Goal: Find specific page/section: Find specific page/section

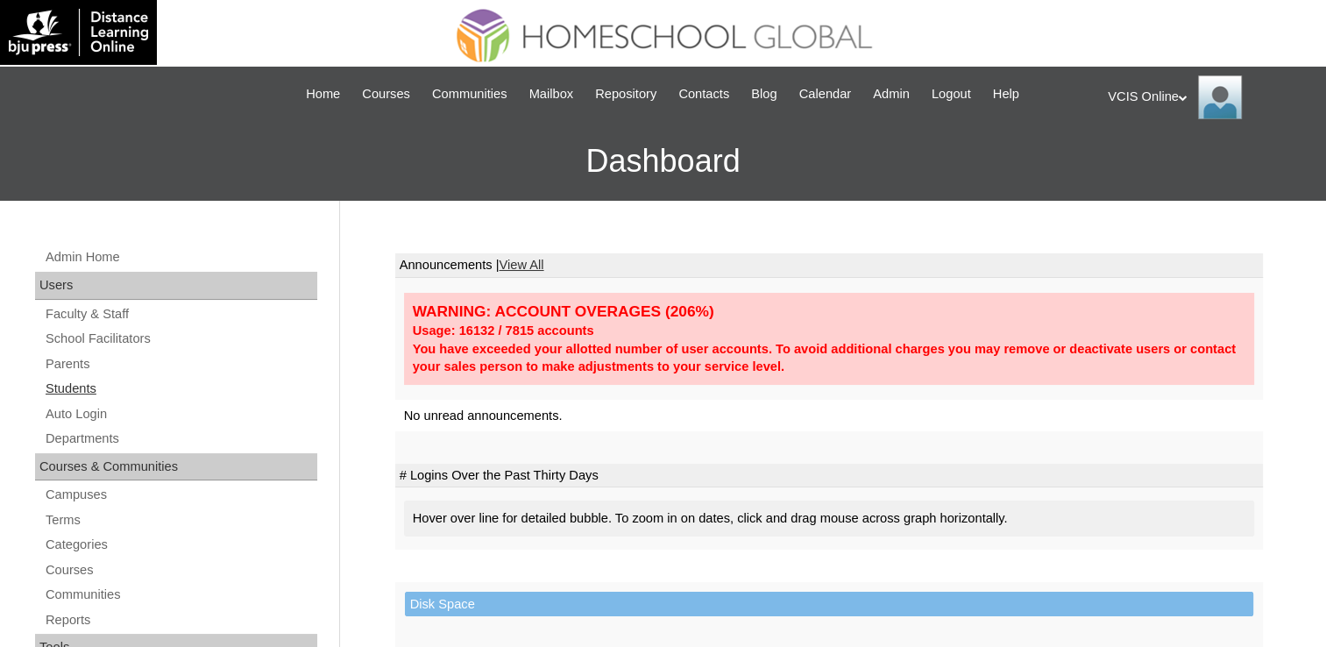
click at [105, 386] on link "Students" at bounding box center [181, 389] width 274 height 22
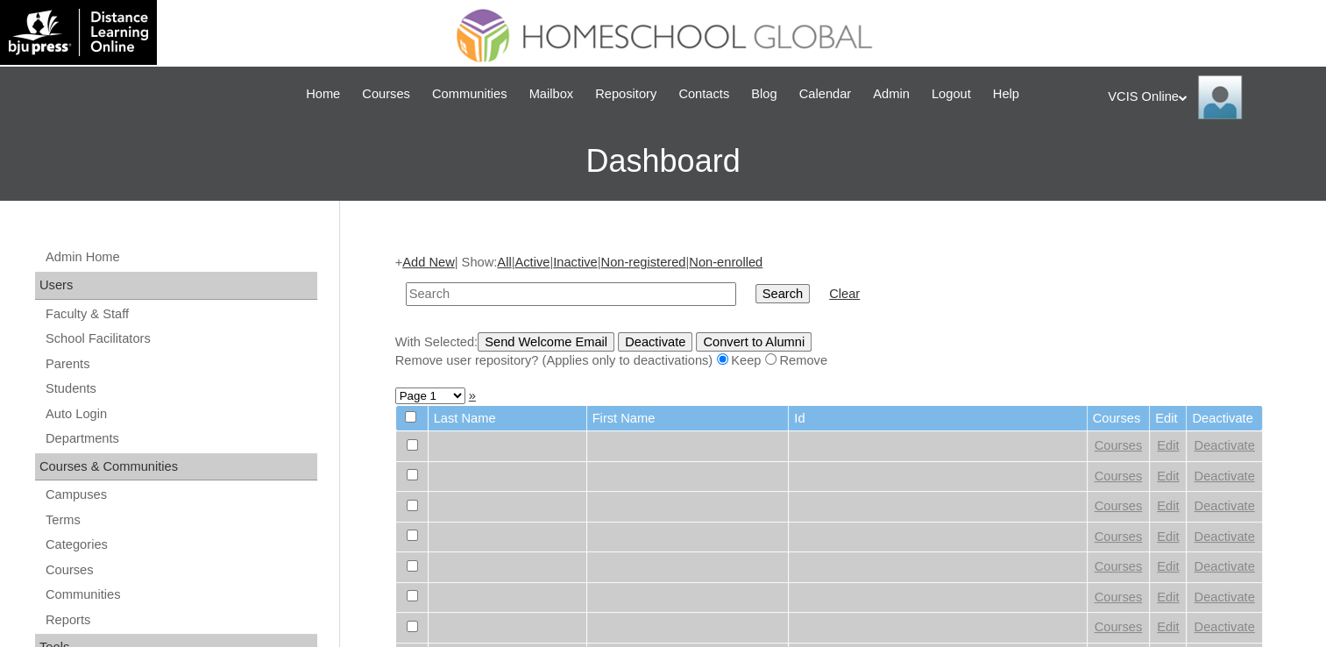
click at [473, 293] on input "text" at bounding box center [571, 294] width 331 height 24
type input "gradeschool3@vcis.edu.ph"
drag, startPoint x: 575, startPoint y: 298, endPoint x: 345, endPoint y: 303, distance: 230.6
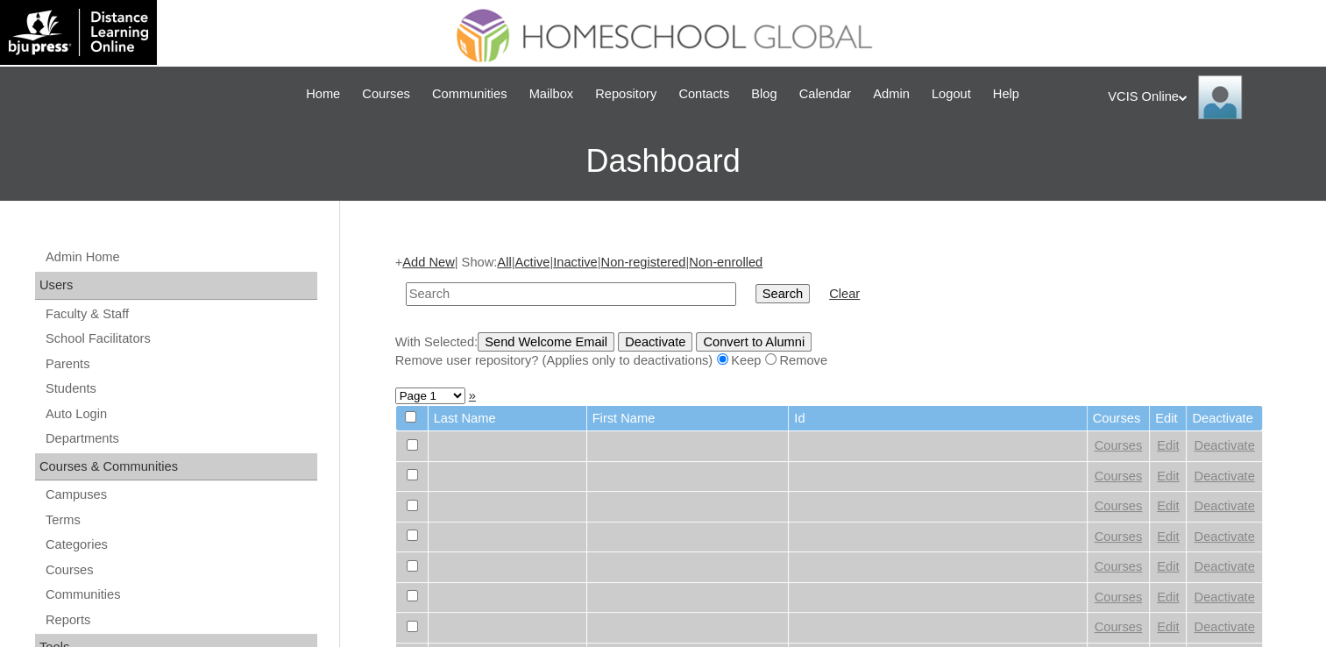
click at [520, 288] on input "text" at bounding box center [571, 294] width 331 height 24
paste input "VCIS008-3A-SA2025"
type input "VCIS008-3A-SA2025"
click at [756, 298] on input "Search" at bounding box center [783, 293] width 54 height 19
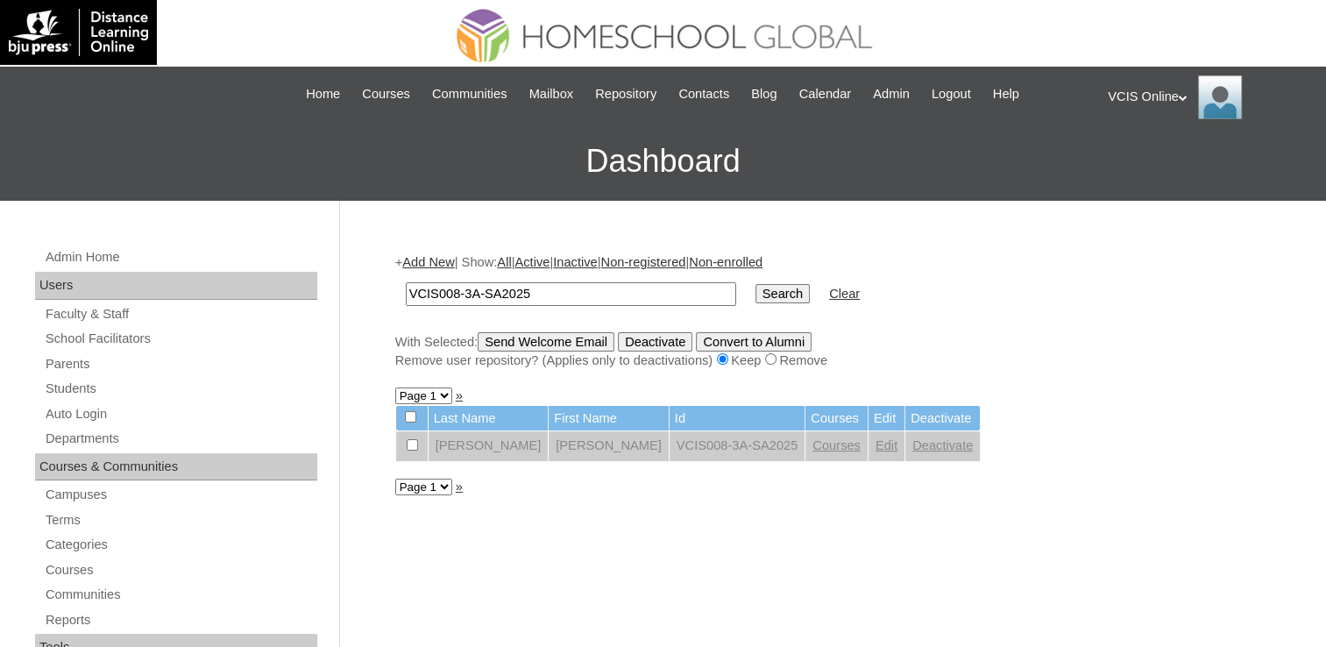
click at [876, 444] on link "Edit" at bounding box center [887, 445] width 22 height 14
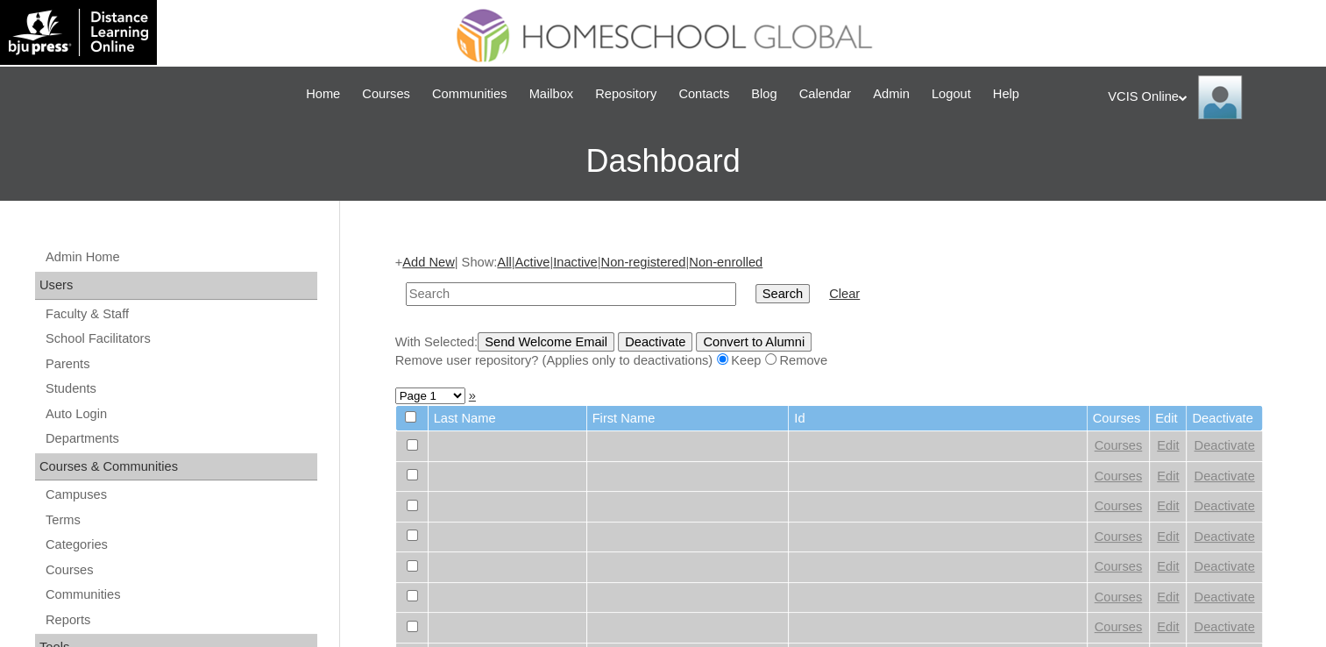
click at [498, 296] on input "text" at bounding box center [571, 294] width 331 height 24
type input "VCIS008-3A-SA2025"
click at [756, 294] on input "Search" at bounding box center [783, 293] width 54 height 19
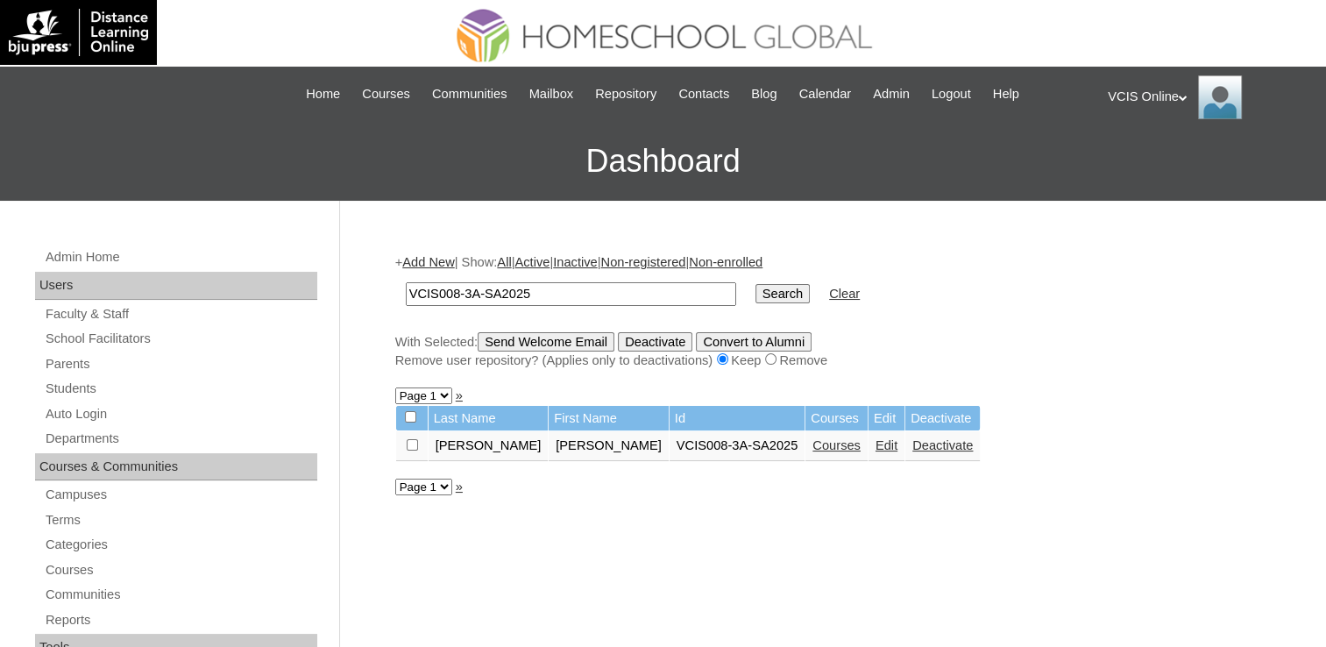
click at [458, 295] on input "VCIS008-3A-SA2025" at bounding box center [571, 294] width 331 height 24
type input "VCIS009-3A-SA2025"
click at [756, 284] on input "Search" at bounding box center [783, 293] width 54 height 19
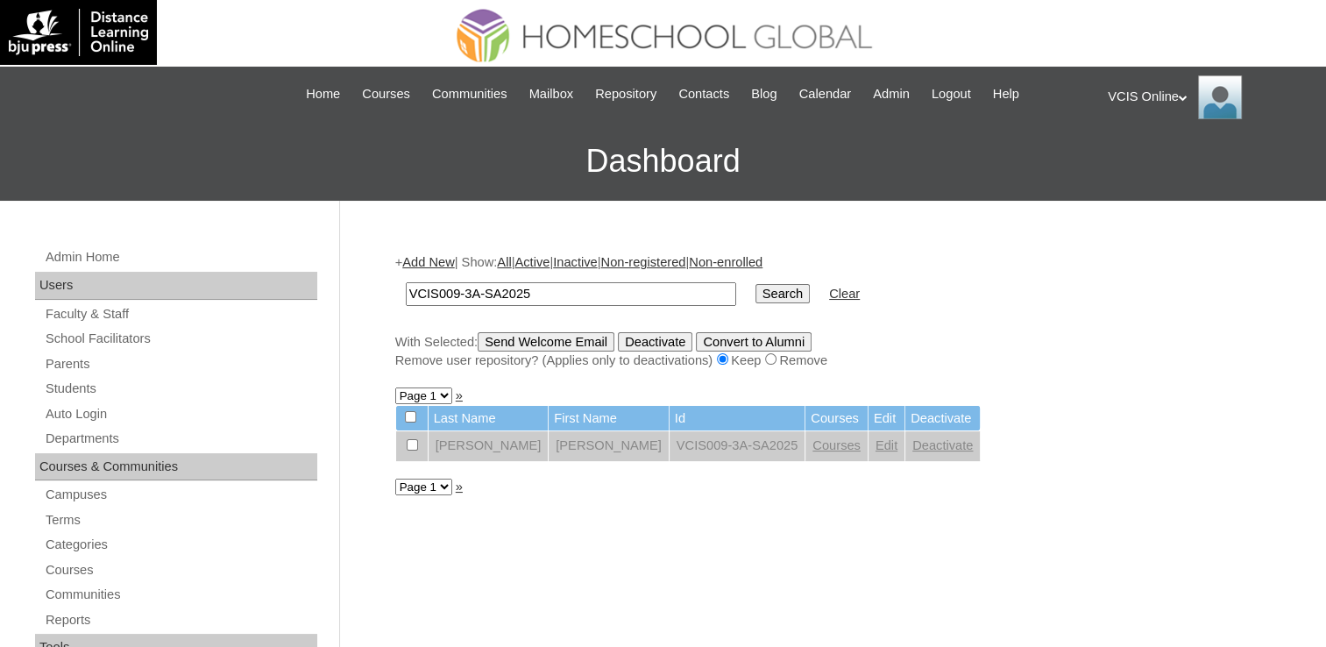
click at [876, 445] on link "Edit" at bounding box center [887, 445] width 22 height 14
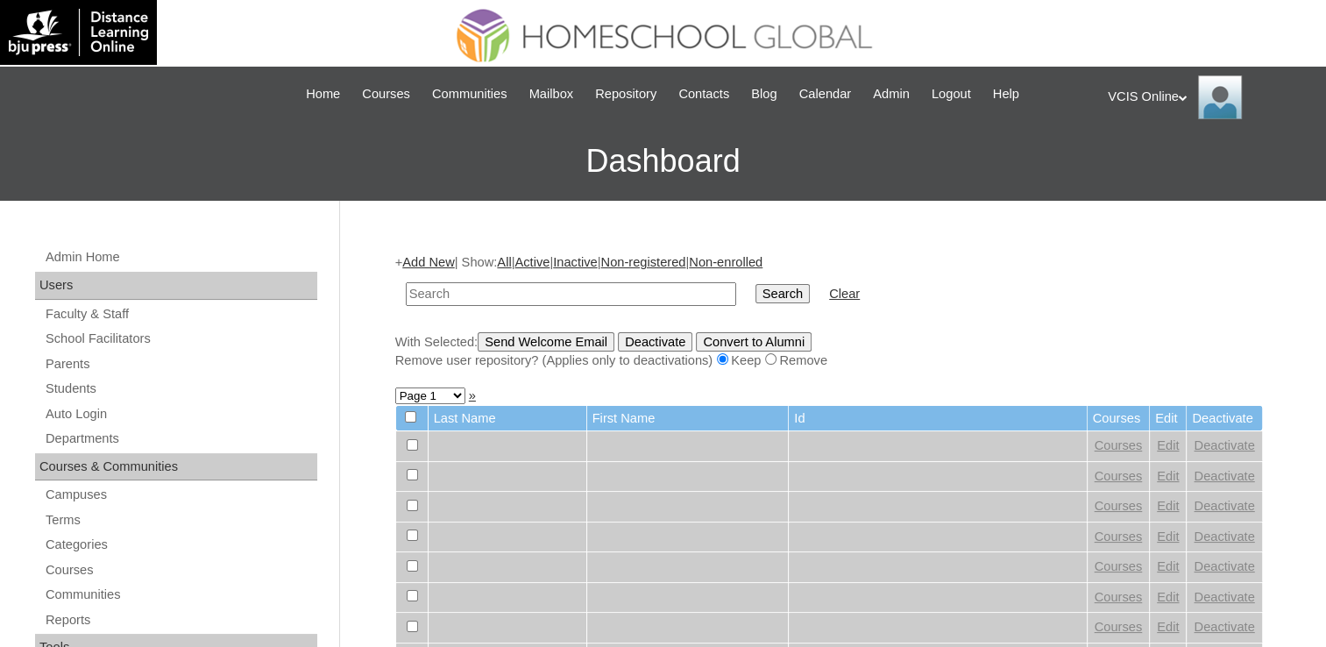
click at [590, 290] on input "text" at bounding box center [571, 294] width 331 height 24
click at [456, 287] on input "VCIS008-3A-SA2025" at bounding box center [571, 294] width 331 height 24
type input "VCIS009-3A-SA2025"
click at [756, 284] on input "Search" at bounding box center [783, 293] width 54 height 19
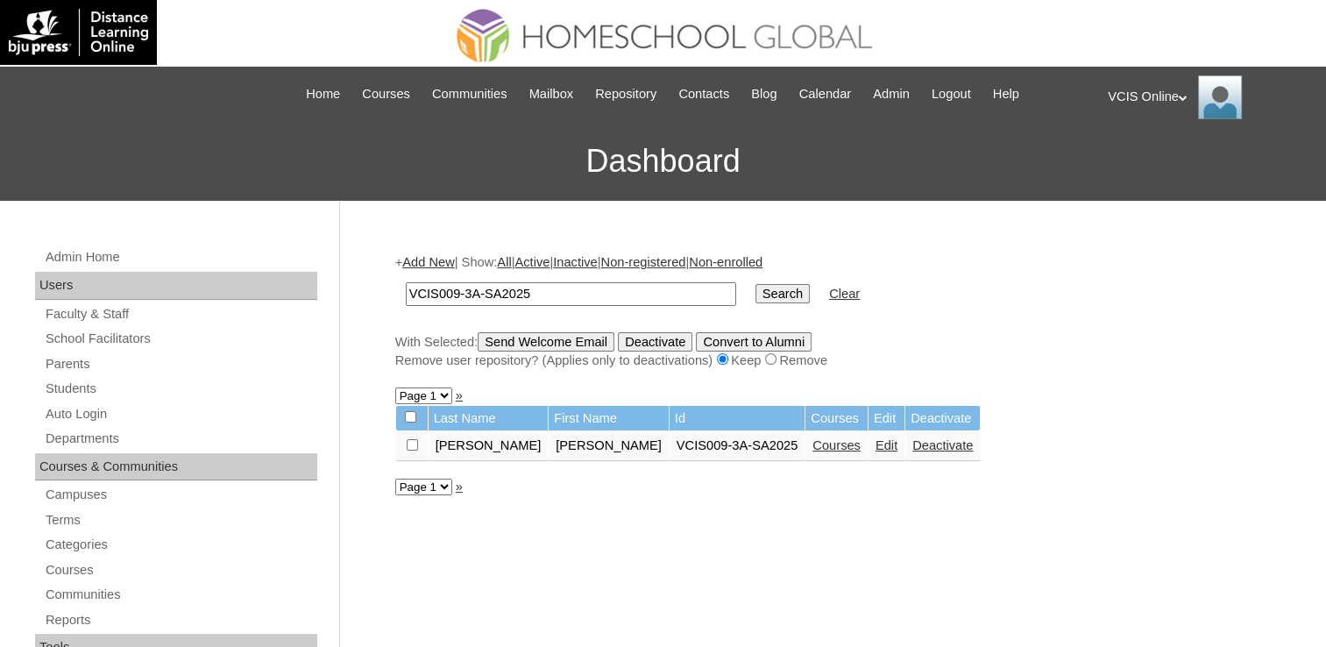
click at [459, 284] on input "VCIS009-3A-SA2025" at bounding box center [571, 294] width 331 height 24
type input "VCIS010-3A-SA2025"
click at [756, 284] on input "Search" at bounding box center [783, 293] width 54 height 19
click at [756, 300] on input "Search" at bounding box center [783, 293] width 54 height 19
click at [454, 288] on input "VCIS010-3A-SA2025" at bounding box center [571, 294] width 331 height 24
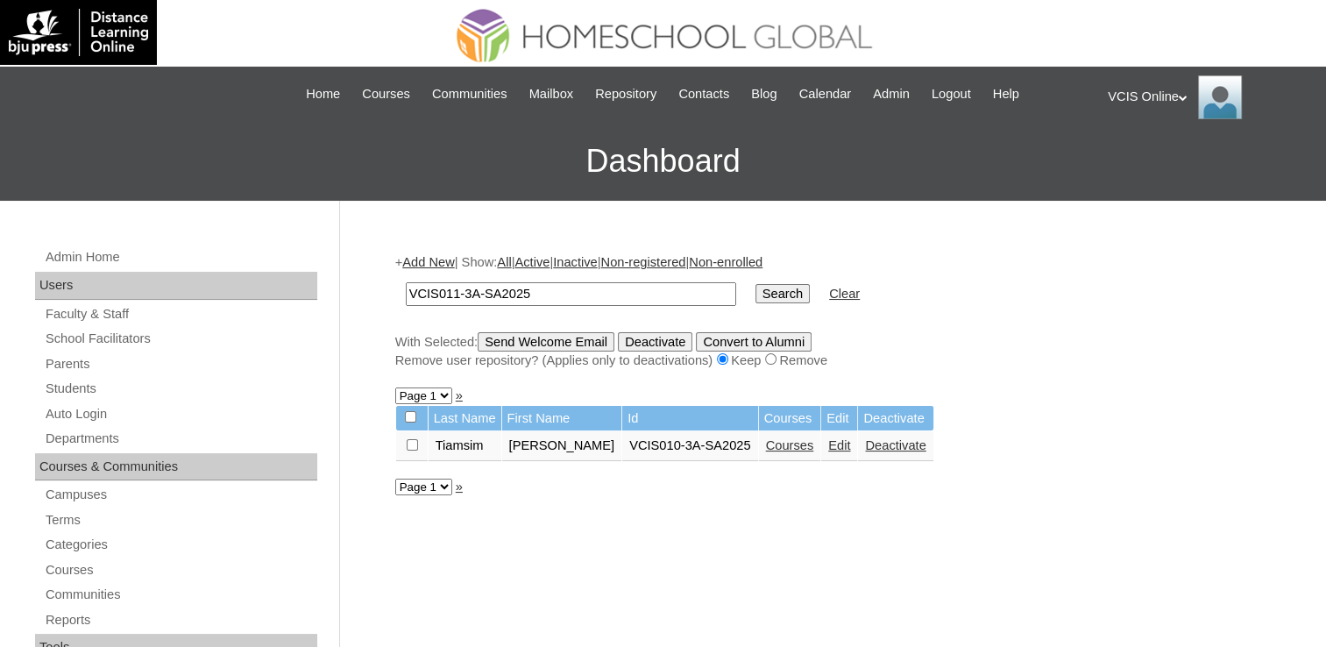
type input "VCIS011-3A-SA2025"
click at [756, 284] on input "Search" at bounding box center [783, 293] width 54 height 19
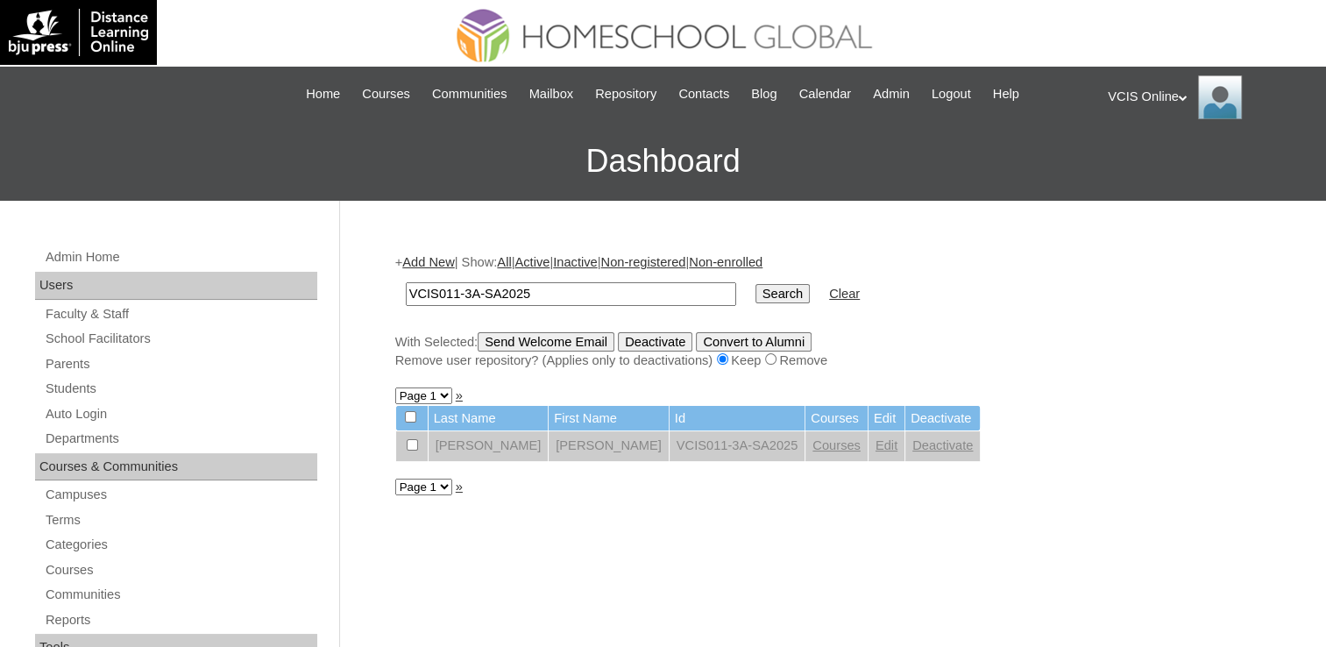
click at [876, 451] on link "Edit" at bounding box center [887, 445] width 22 height 14
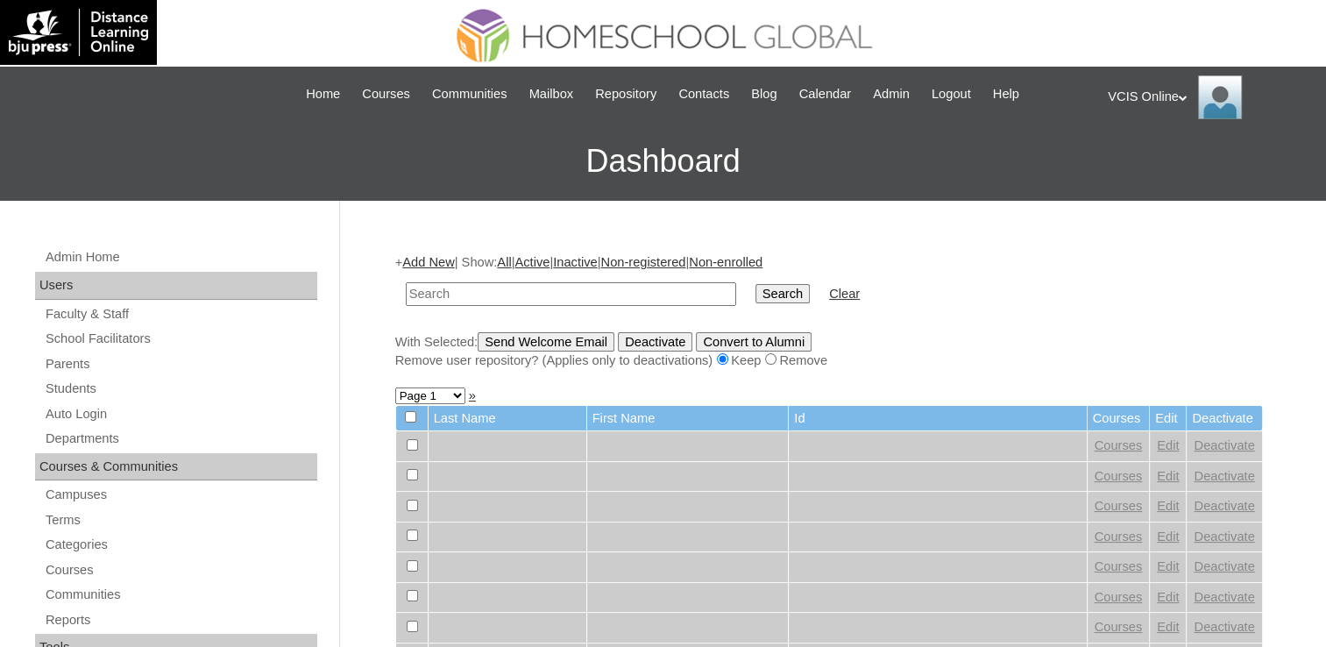
click at [512, 288] on input "text" at bounding box center [571, 294] width 331 height 24
click at [455, 292] on input "VCIS008-3A-SA2025" at bounding box center [571, 294] width 331 height 24
type input "VCIS01-3A-SA2025"
click at [756, 284] on input "Search" at bounding box center [783, 293] width 54 height 19
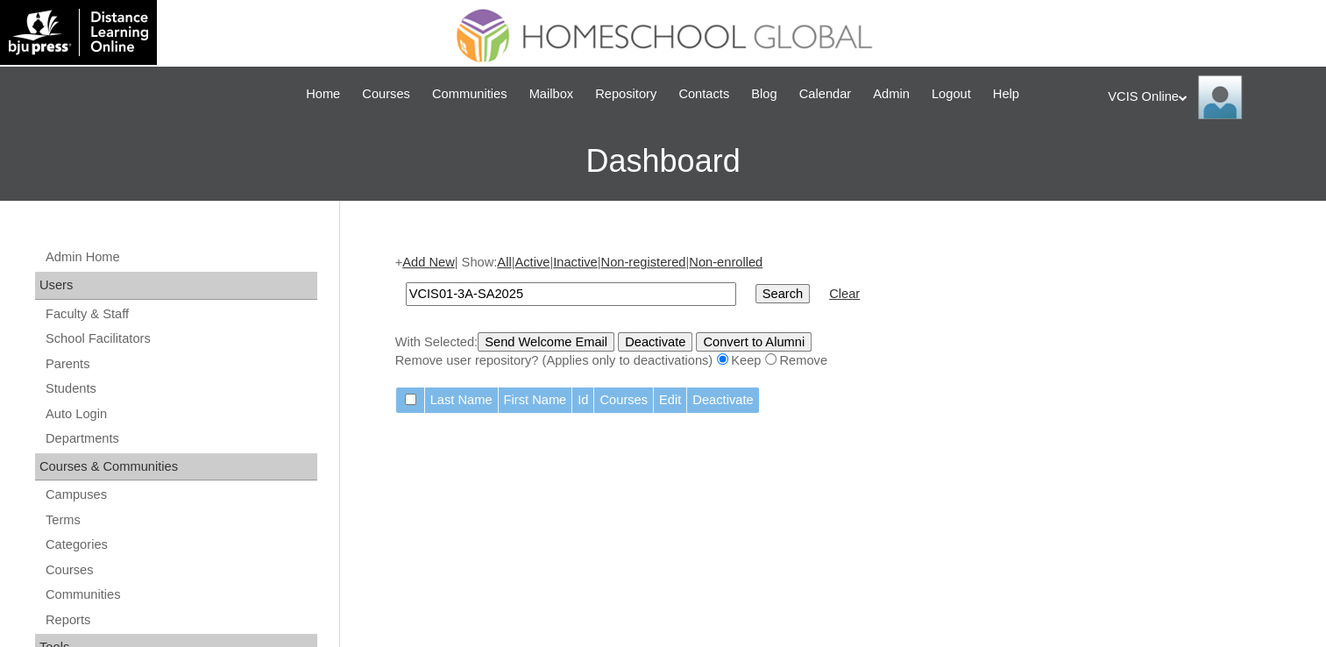
click at [439, 290] on input "VCIS01-3A-SA2025" at bounding box center [571, 294] width 331 height 24
type input "VCIS011-3A-SA2025"
click at [756, 284] on input "Search" at bounding box center [783, 293] width 54 height 19
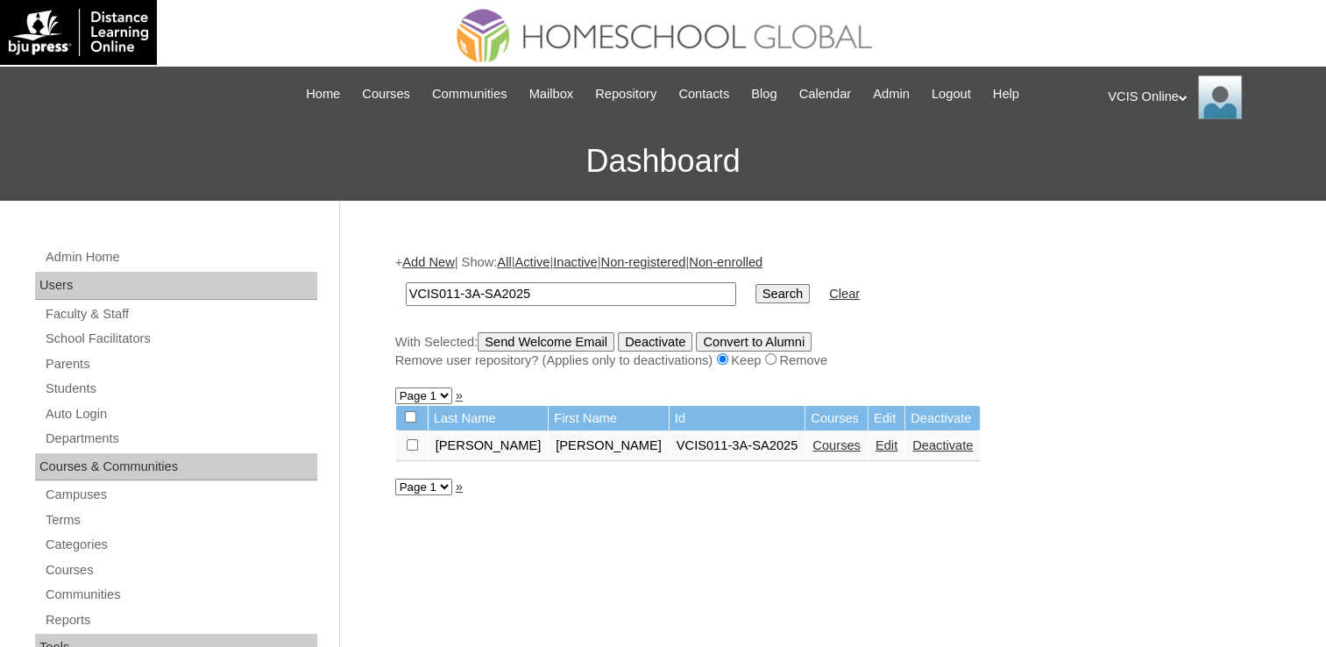
click at [457, 293] on input "VCIS011-3A-SA2025" at bounding box center [571, 294] width 331 height 24
type input "VCIS012-3A-SA2025"
click at [756, 284] on input "Search" at bounding box center [783, 293] width 54 height 19
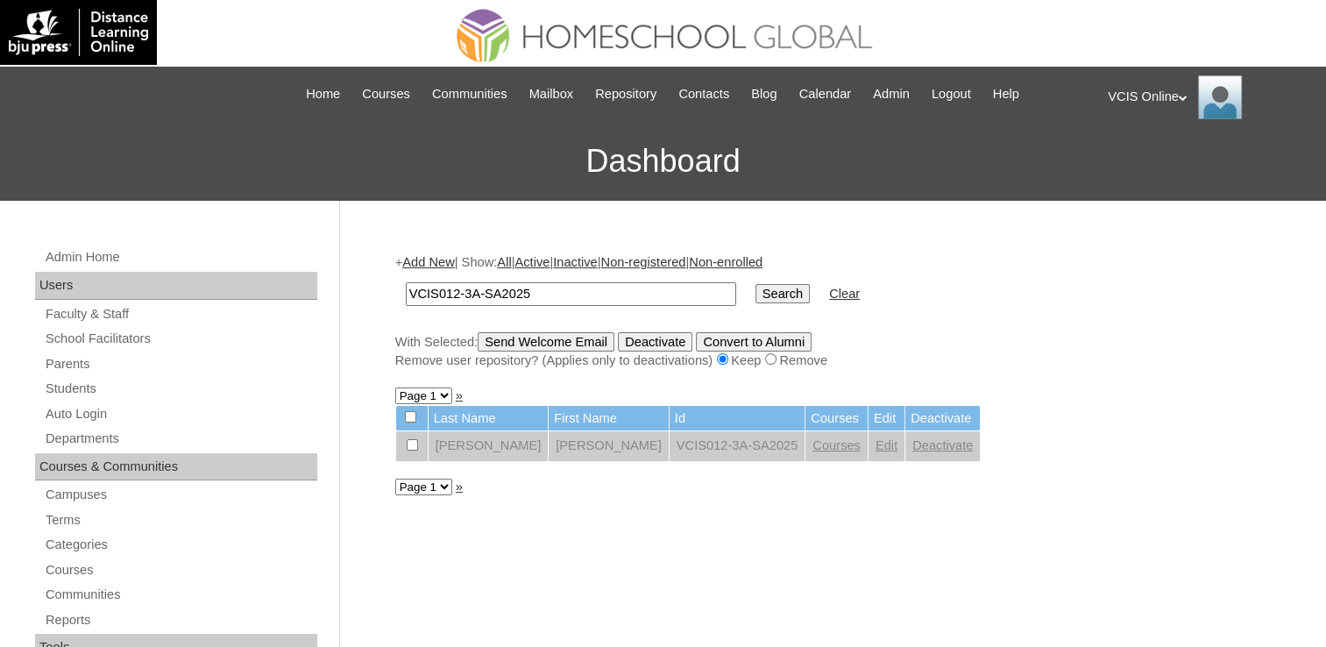
click at [876, 447] on link "Edit" at bounding box center [887, 445] width 22 height 14
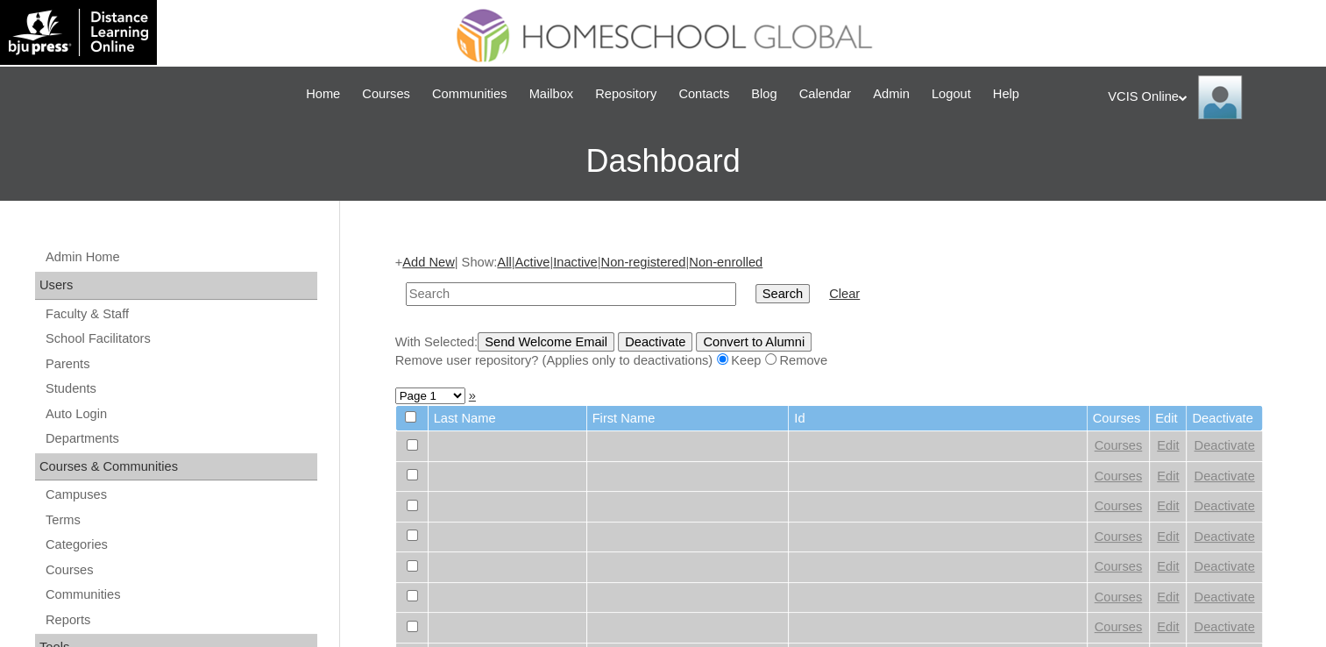
click at [436, 293] on input "text" at bounding box center [571, 294] width 331 height 24
click at [452, 290] on input "VCIS008-3A-SA2025" at bounding box center [571, 294] width 331 height 24
type input "VCIS013-3A-SA2025"
click at [756, 284] on input "Search" at bounding box center [783, 293] width 54 height 19
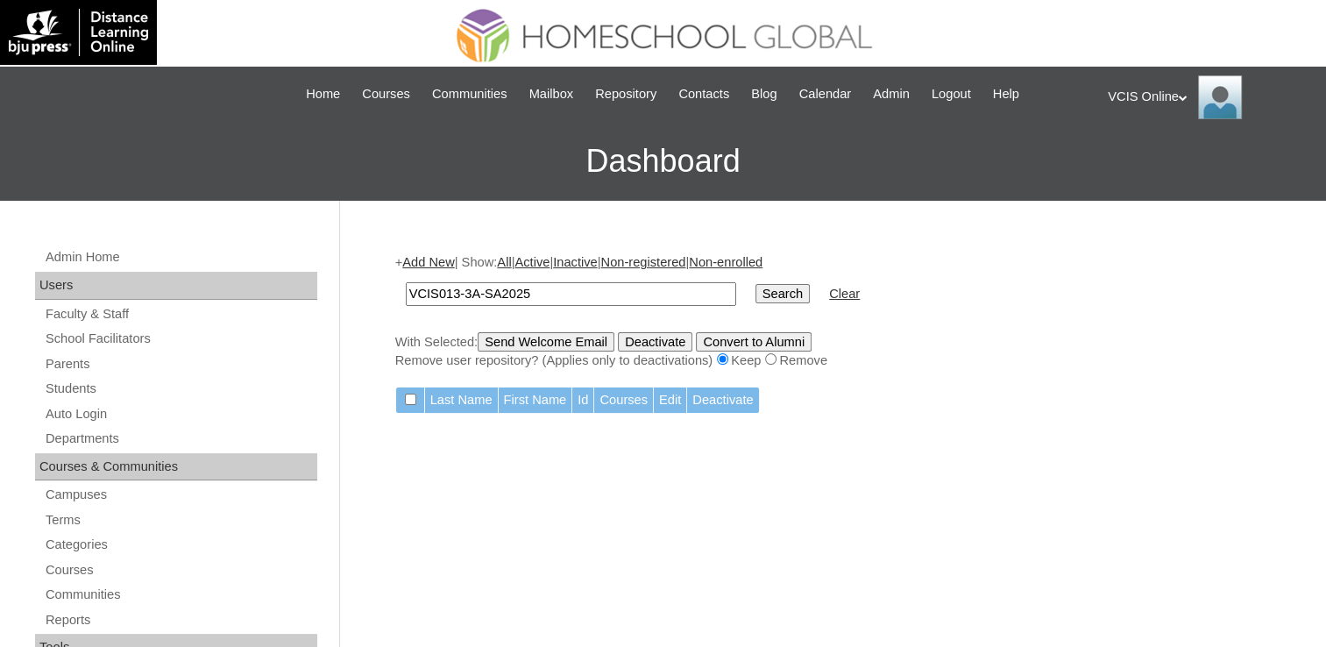
click at [535, 296] on input "VCIS013-3A-SA2025" at bounding box center [571, 294] width 331 height 24
paste input "text"
type input "VCIS13-3A-SA2025"
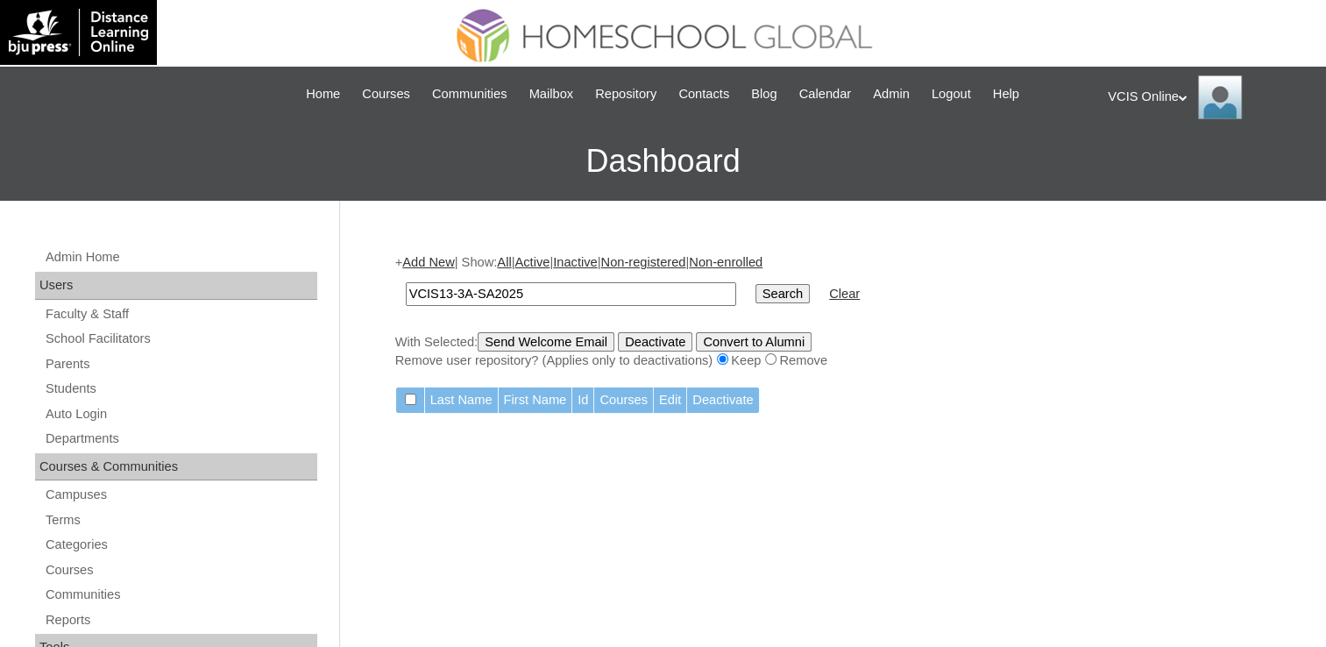
click at [756, 293] on input "Search" at bounding box center [783, 293] width 54 height 19
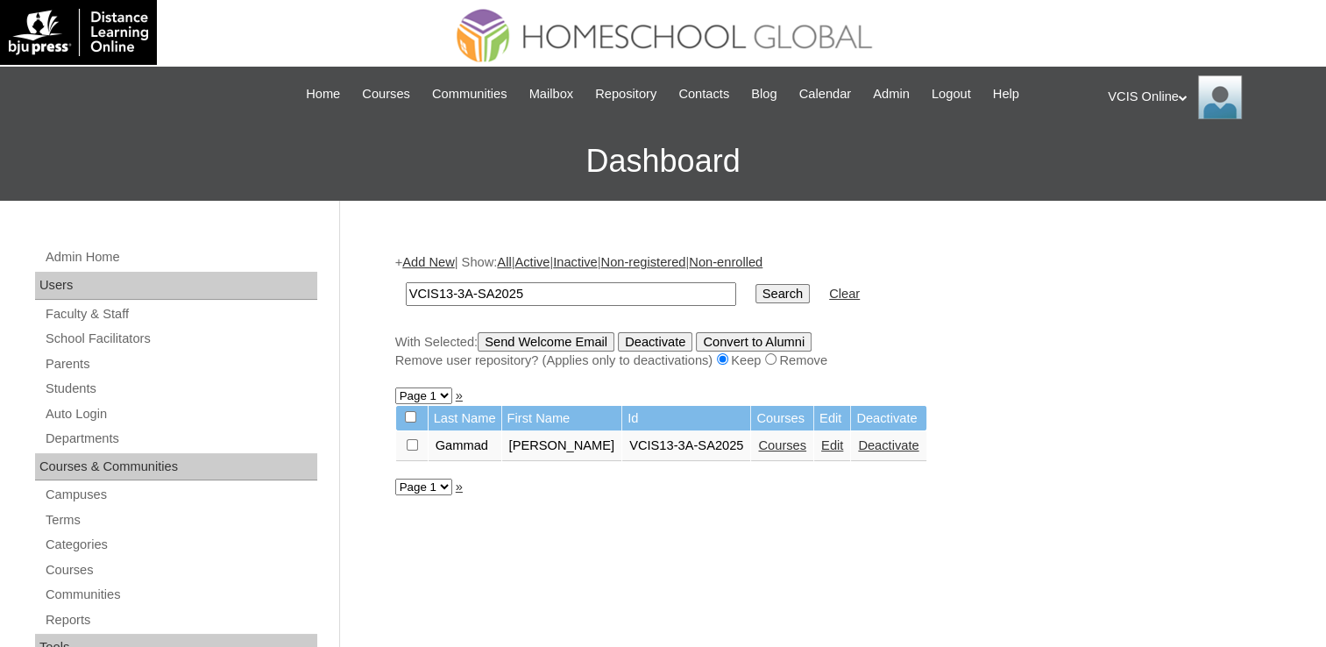
click at [449, 296] on input "VCIS13-3A-SA2025" at bounding box center [571, 294] width 331 height 24
type input "VCIS1343A-SA2025"
click at [756, 284] on input "Search" at bounding box center [783, 293] width 54 height 19
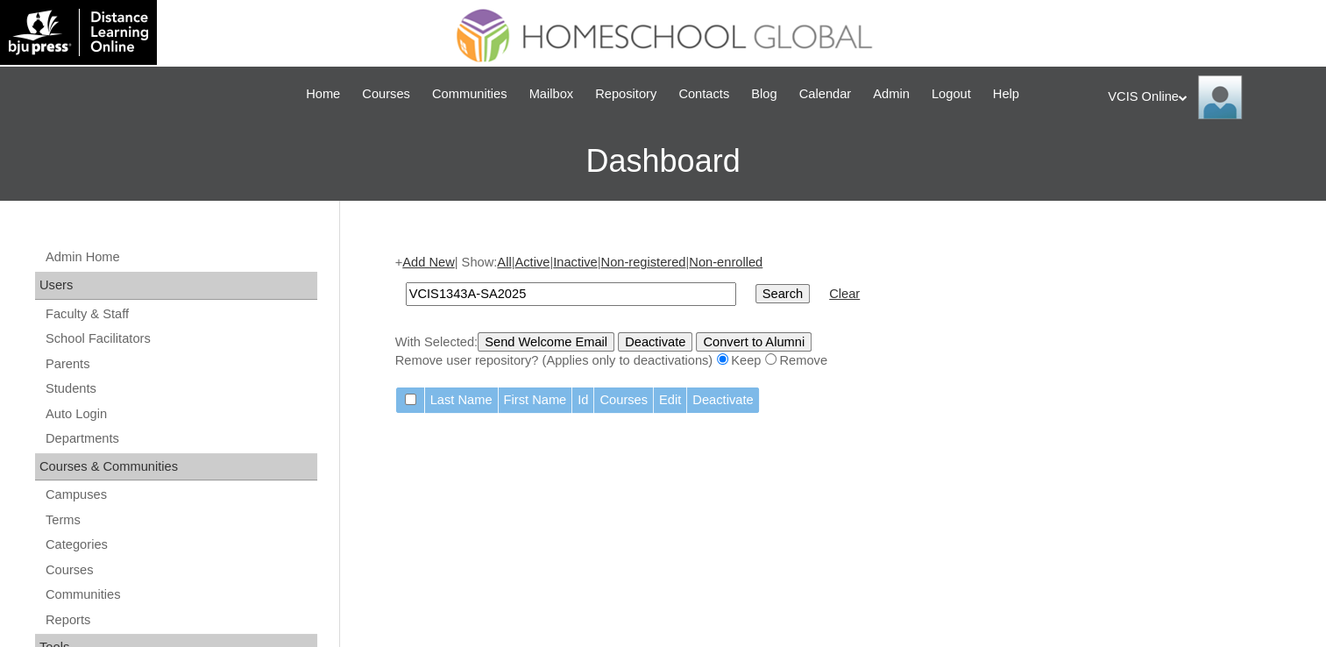
click at [452, 292] on input "VCIS1343A-SA2025" at bounding box center [571, 294] width 331 height 24
type input "VCIS134-3A-SA2025"
click at [756, 284] on input "Search" at bounding box center [783, 293] width 54 height 19
click at [548, 302] on input "VCIS134-3A-SA2025" at bounding box center [571, 294] width 331 height 24
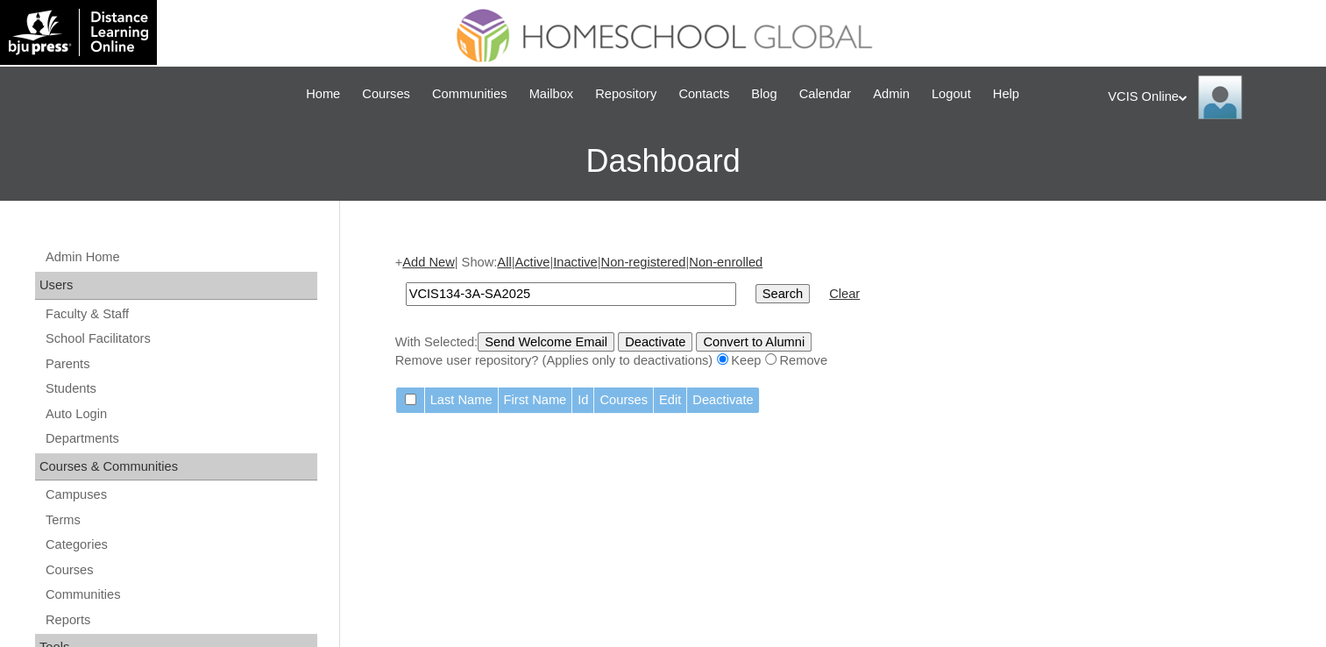
click at [548, 302] on input "VCIS134-3A-SA2025" at bounding box center [571, 294] width 331 height 24
paste input "text"
type input "VCIS14-3A-SA2025"
click at [756, 292] on input "Search" at bounding box center [783, 293] width 54 height 19
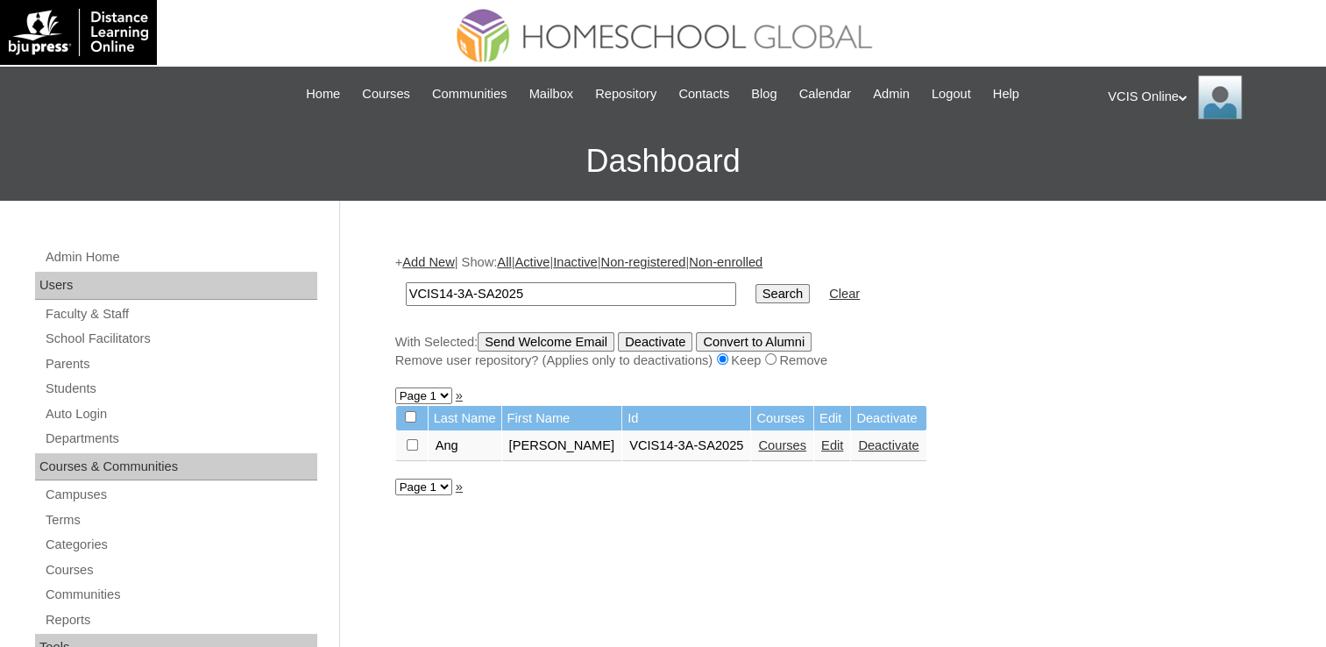
click at [446, 295] on input "VCIS14-3A-SA2025" at bounding box center [571, 294] width 331 height 24
type input "VCIS101-3A-SA2025"
click at [756, 284] on input "Search" at bounding box center [783, 293] width 54 height 19
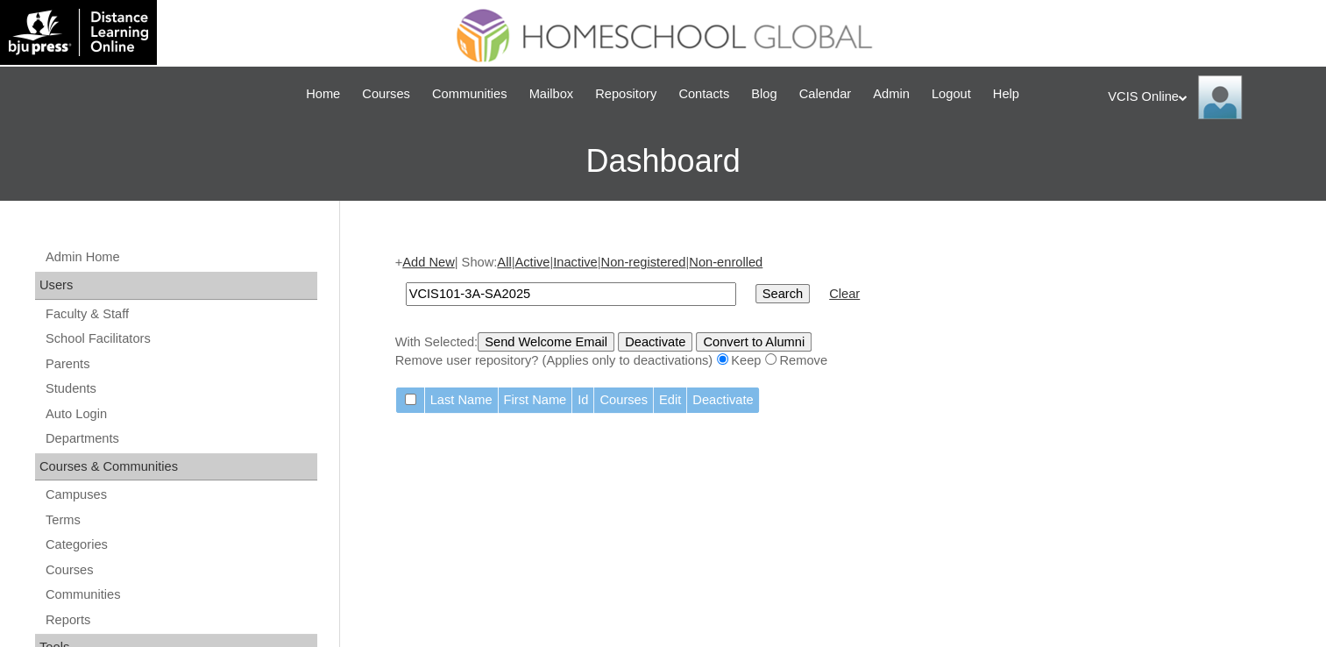
click at [448, 290] on input "VCIS101-3A-SA2025" at bounding box center [571, 294] width 331 height 24
type input "VCIS001-3A-SA2025"
click at [756, 284] on input "Search" at bounding box center [783, 293] width 54 height 19
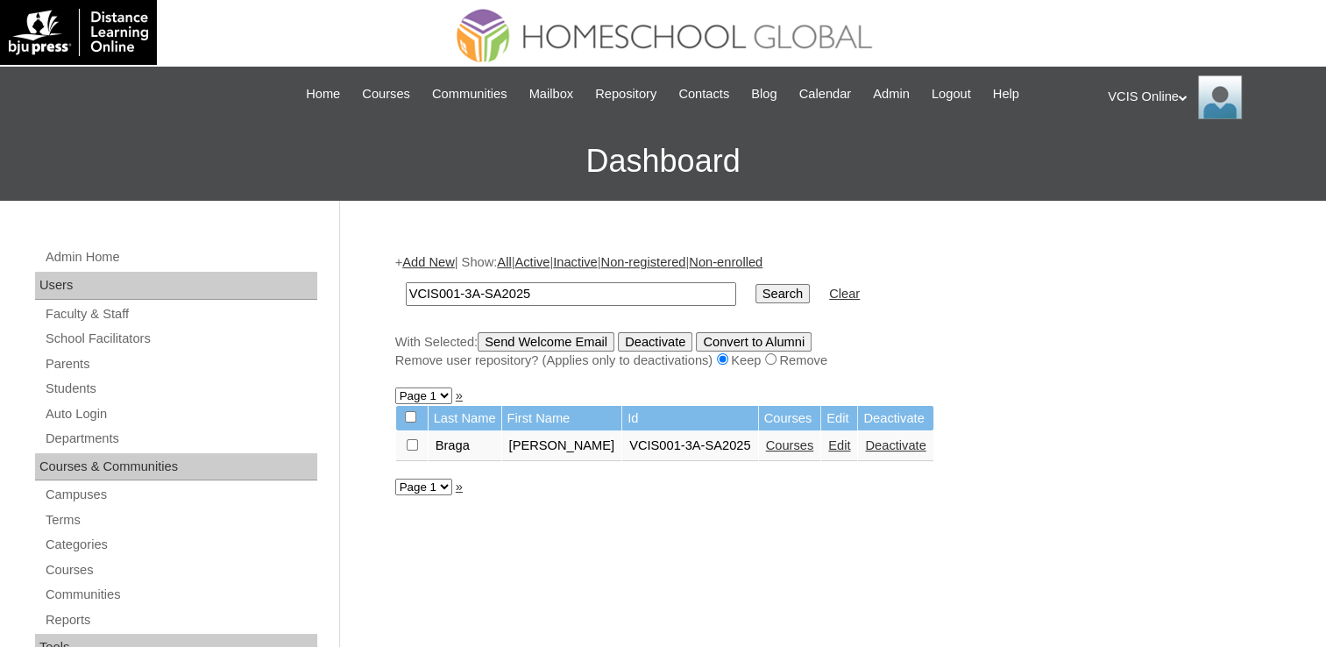
click at [448, 289] on input "VCIS001-3A-SA2025" at bounding box center [571, 294] width 331 height 24
type input "VCIS002-3A-SA2025"
click at [756, 284] on input "Search" at bounding box center [783, 293] width 54 height 19
click at [455, 286] on input "VCIS002-3A-SA2025" at bounding box center [571, 294] width 331 height 24
type input "VCIS003-3A-SA2025"
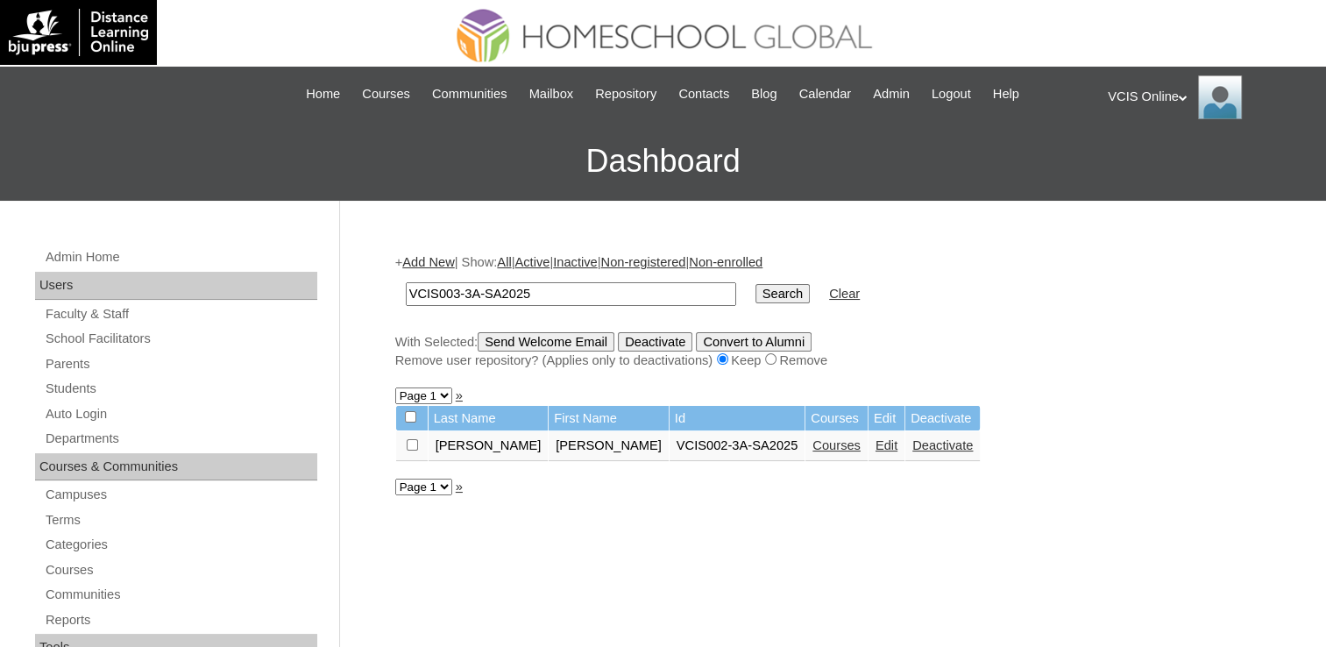
click at [756, 284] on input "Search" at bounding box center [783, 293] width 54 height 19
click at [456, 295] on input "VCIS003-3A-SA2025" at bounding box center [571, 294] width 331 height 24
type input "VCIS004-3A-SA2025"
click at [756, 284] on input "Search" at bounding box center [783, 293] width 54 height 19
click at [454, 293] on input "VCIS004-3A-SA2025" at bounding box center [571, 294] width 331 height 24
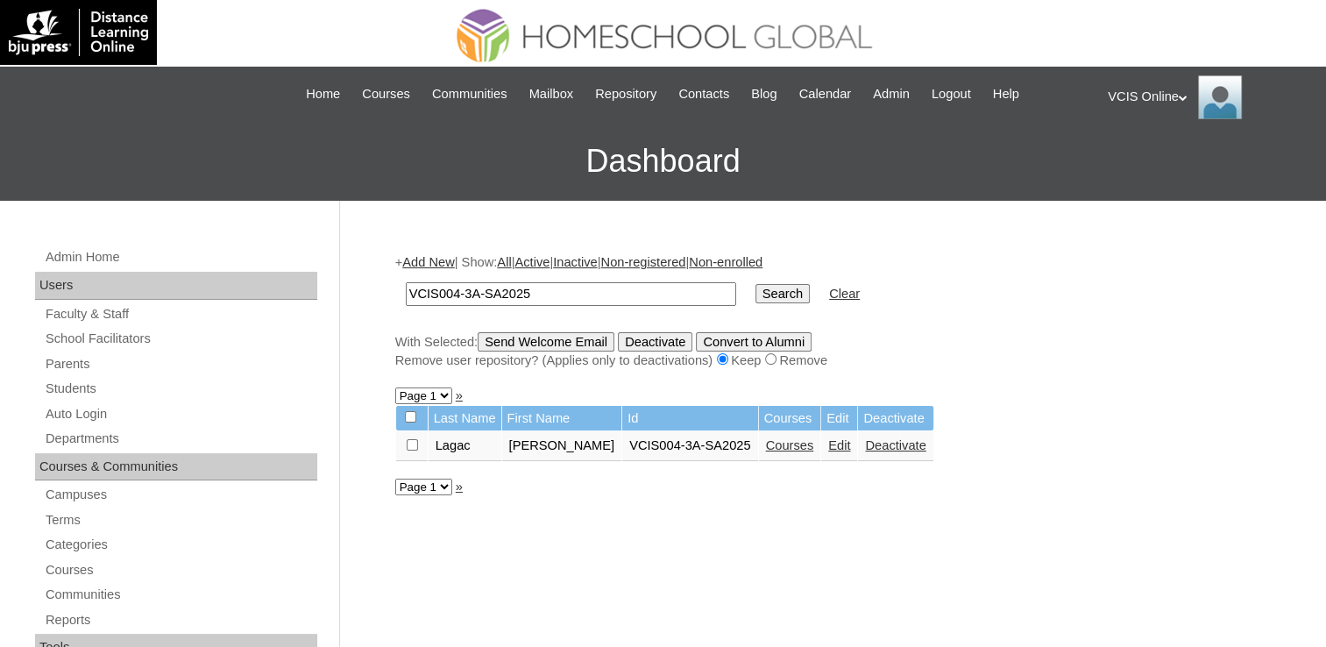
drag, startPoint x: 454, startPoint y: 293, endPoint x: 455, endPoint y: 310, distance: 17.6
click at [454, 293] on input "VCIS004-3A-SA2025" at bounding box center [571, 294] width 331 height 24
type input "VCIS005-3A-SA2025"
click at [756, 284] on input "Search" at bounding box center [783, 293] width 54 height 19
click at [458, 292] on input "VCIS005-3A-SA2025" at bounding box center [571, 294] width 331 height 24
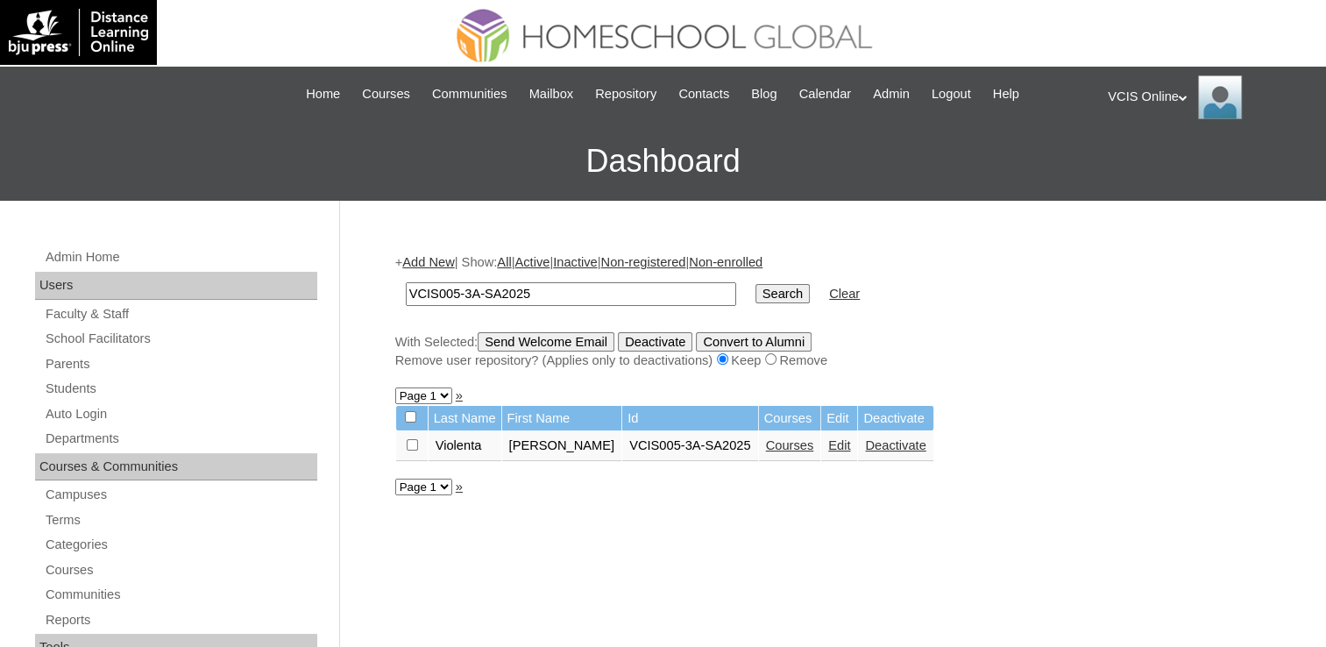
drag, startPoint x: 458, startPoint y: 292, endPoint x: 470, endPoint y: 328, distance: 38.0
click at [458, 292] on input "VCIS005-3A-SA2025" at bounding box center [571, 294] width 331 height 24
type input "VCIS006-3A-SA2025"
click at [756, 284] on input "Search" at bounding box center [783, 293] width 54 height 19
click at [459, 293] on input "VCIS006-3A-SA2025" at bounding box center [571, 294] width 331 height 24
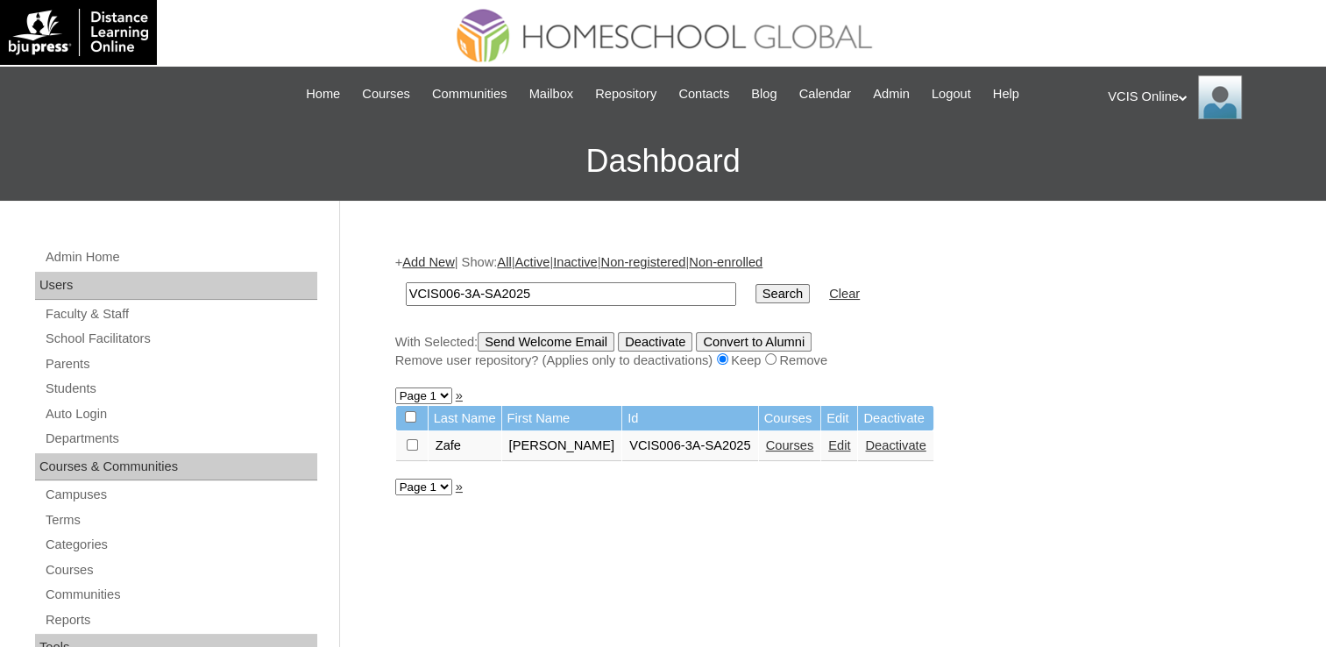
click at [459, 293] on input "VCIS006-3A-SA2025" at bounding box center [571, 294] width 331 height 24
click at [450, 295] on input "VCIS006-3A-SA2025" at bounding box center [571, 294] width 331 height 24
click at [457, 295] on input "VCIS006-3A-SA2025" at bounding box center [571, 294] width 331 height 24
type input "VCIS007-3A-SA2025"
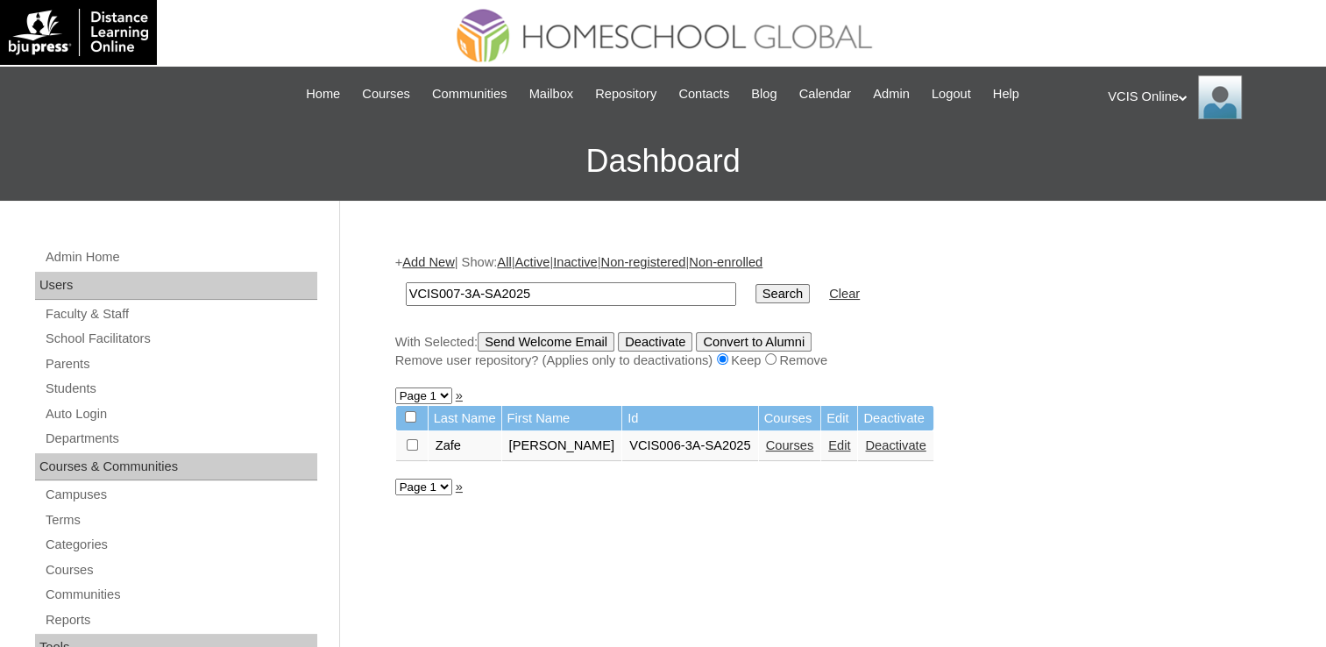
click at [756, 284] on input "Search" at bounding box center [783, 293] width 54 height 19
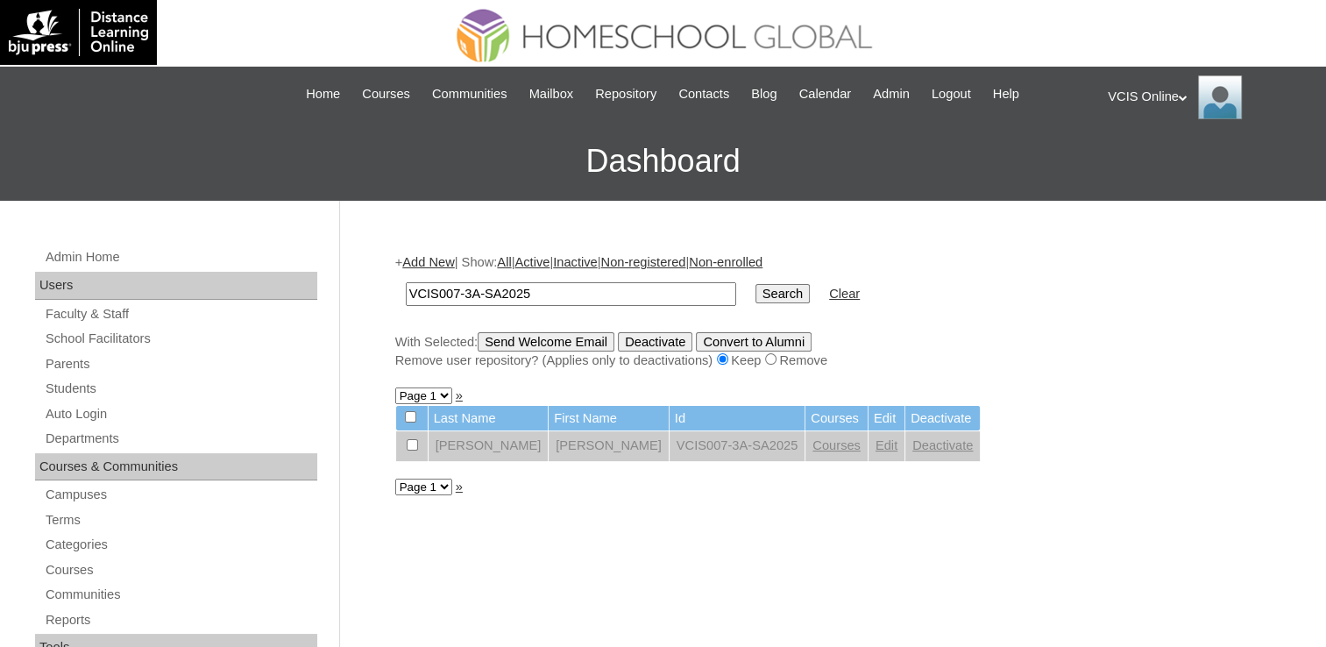
click at [456, 295] on input "VCIS007-3A-SA2025" at bounding box center [571, 294] width 331 height 24
type input "VCIS008-3A-SA2025"
click at [756, 284] on input "Search" at bounding box center [783, 293] width 54 height 19
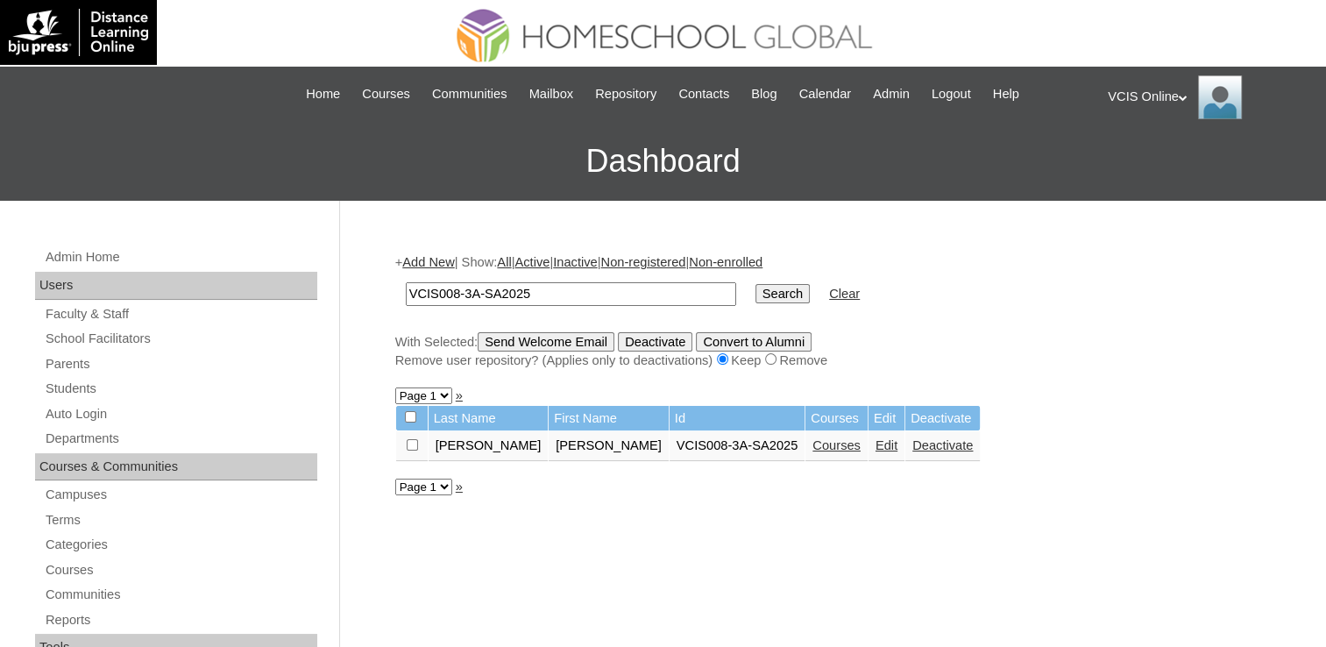
click at [454, 296] on input "VCIS008-3A-SA2025" at bounding box center [571, 294] width 331 height 24
type input "VCIS009-3A-SA2025"
click at [756, 284] on input "Search" at bounding box center [783, 293] width 54 height 19
click at [456, 294] on input "VCIS009-3A-SA2025" at bounding box center [571, 294] width 331 height 24
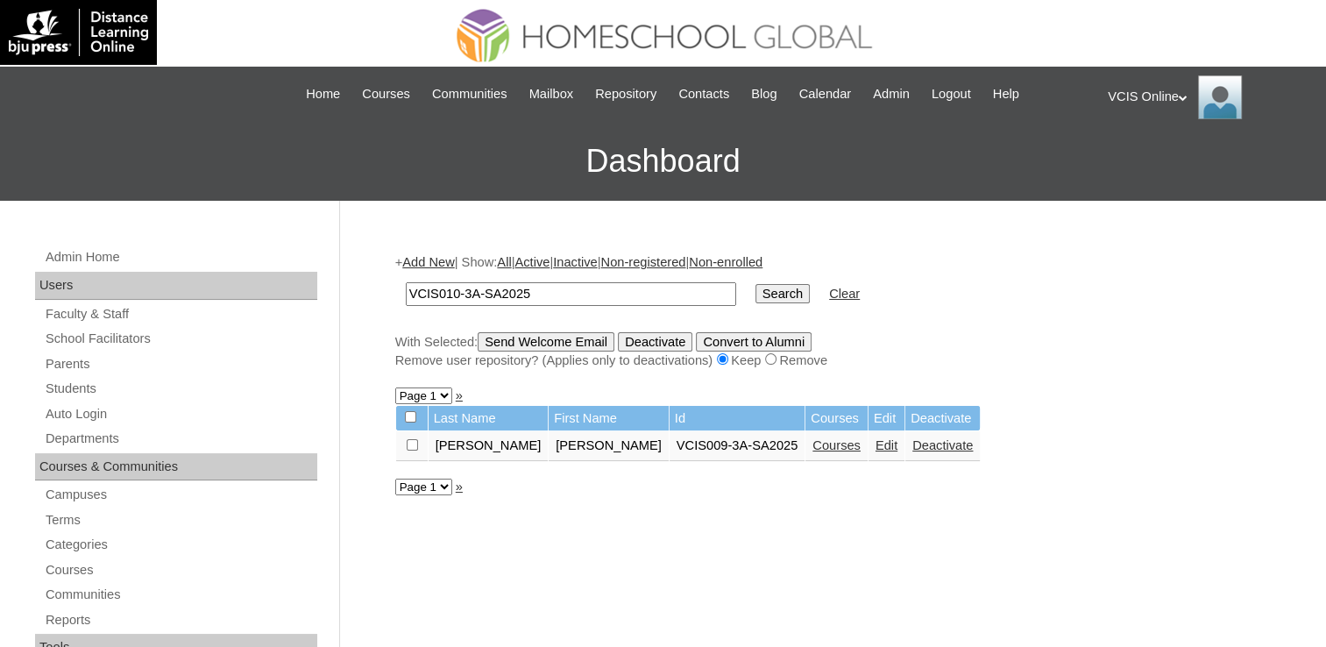
type input "VCIS010-3A-SA2025"
click at [756, 284] on input "Search" at bounding box center [783, 293] width 54 height 19
click at [747, 302] on td "Search" at bounding box center [783, 294] width 72 height 41
click at [756, 297] on input "Search" at bounding box center [783, 293] width 54 height 19
drag, startPoint x: 724, startPoint y: 297, endPoint x: 715, endPoint y: 300, distance: 9.2
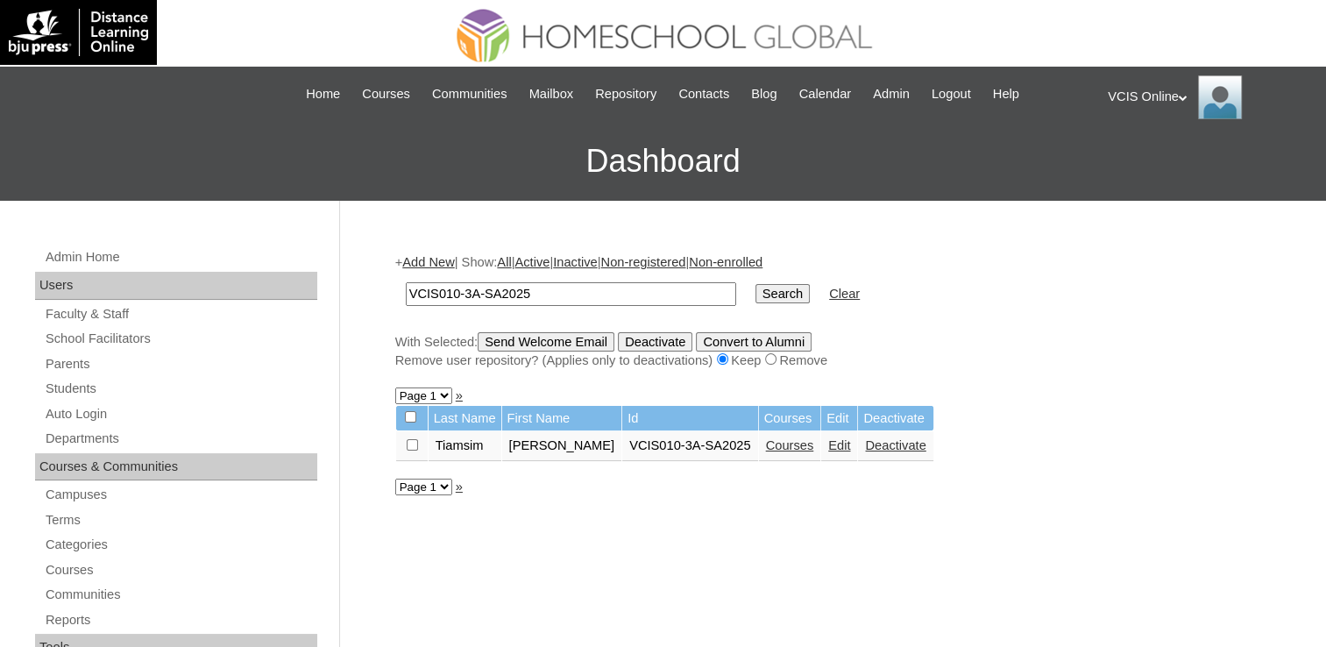
click at [756, 297] on input "Search" at bounding box center [783, 293] width 54 height 19
click at [450, 297] on input "VCIS010-3A-SA2025" at bounding box center [571, 294] width 331 height 24
type input "VCIS011-3A-SA2025"
click at [756, 284] on input "Search" at bounding box center [783, 293] width 54 height 19
click at [442, 293] on input "VCIS011-3A-SA2025" at bounding box center [571, 294] width 331 height 24
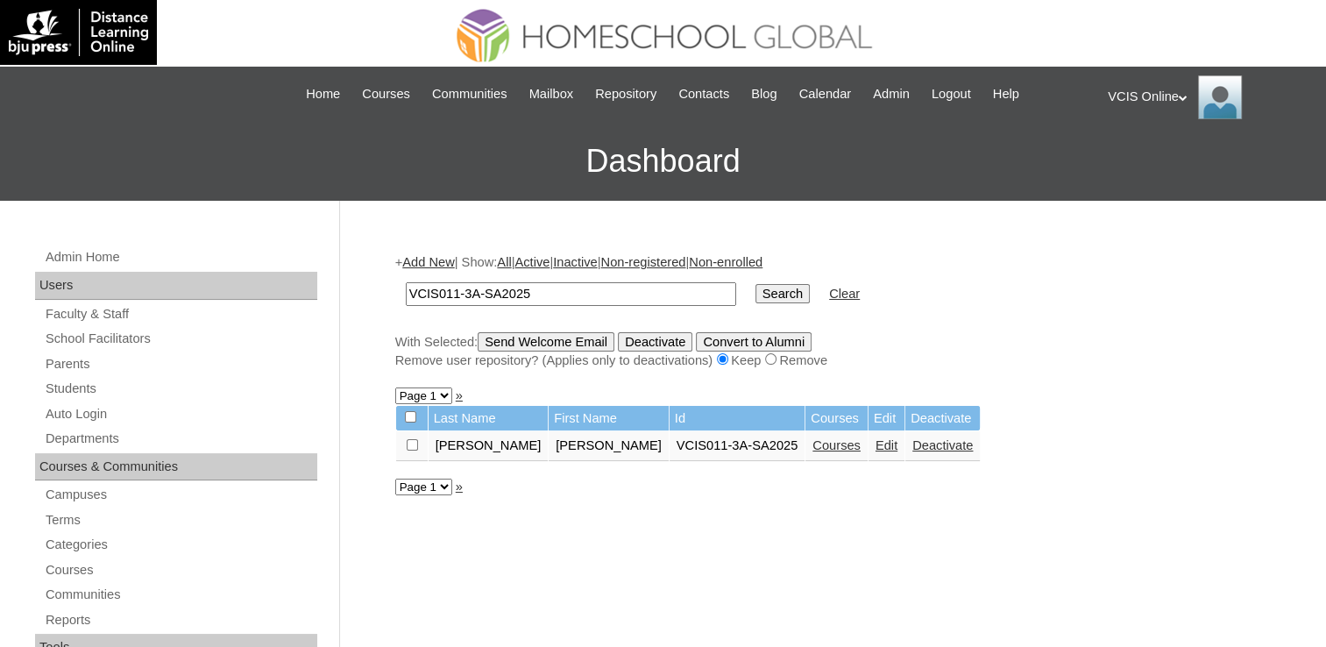
click at [442, 293] on input "VCIS011-3A-SA2025" at bounding box center [571, 294] width 331 height 24
click at [445, 288] on input "VCIS011-3A-SA2025" at bounding box center [571, 294] width 331 height 24
click at [438, 300] on input "VCIS011-3A-SA2025" at bounding box center [571, 294] width 331 height 24
type input "VCIS12-3A-SA2025"
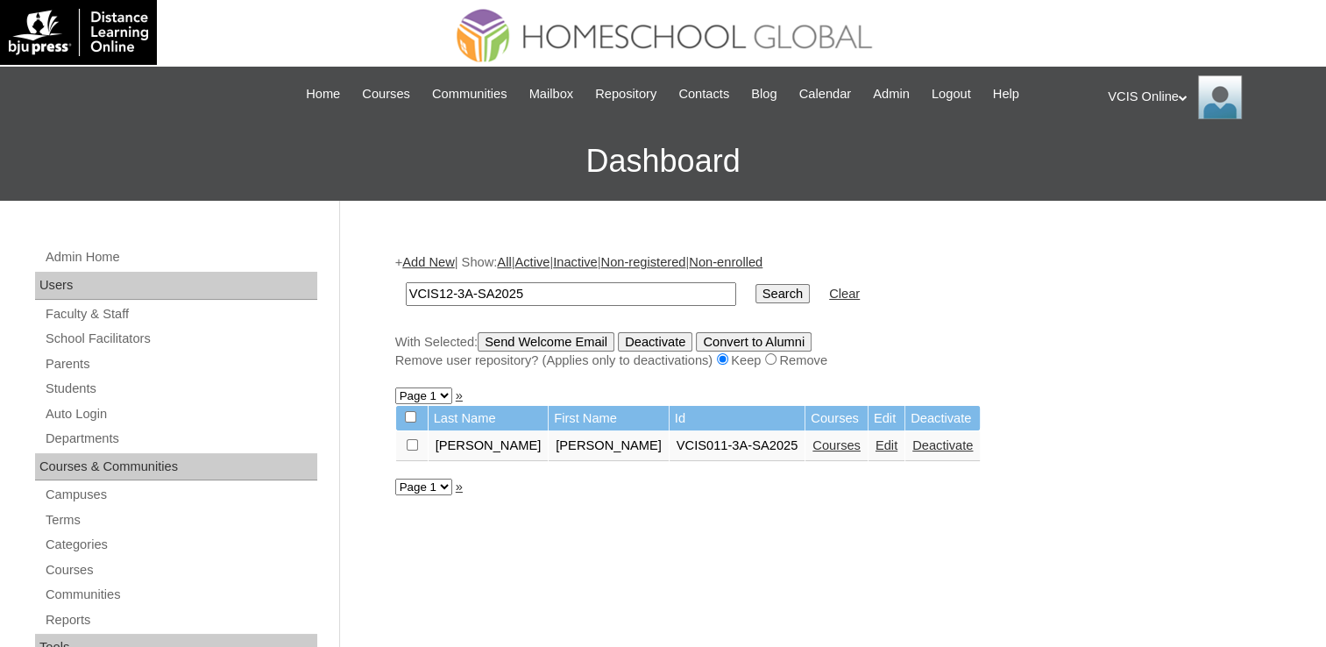
click at [756, 284] on input "Search" at bounding box center [783, 293] width 54 height 19
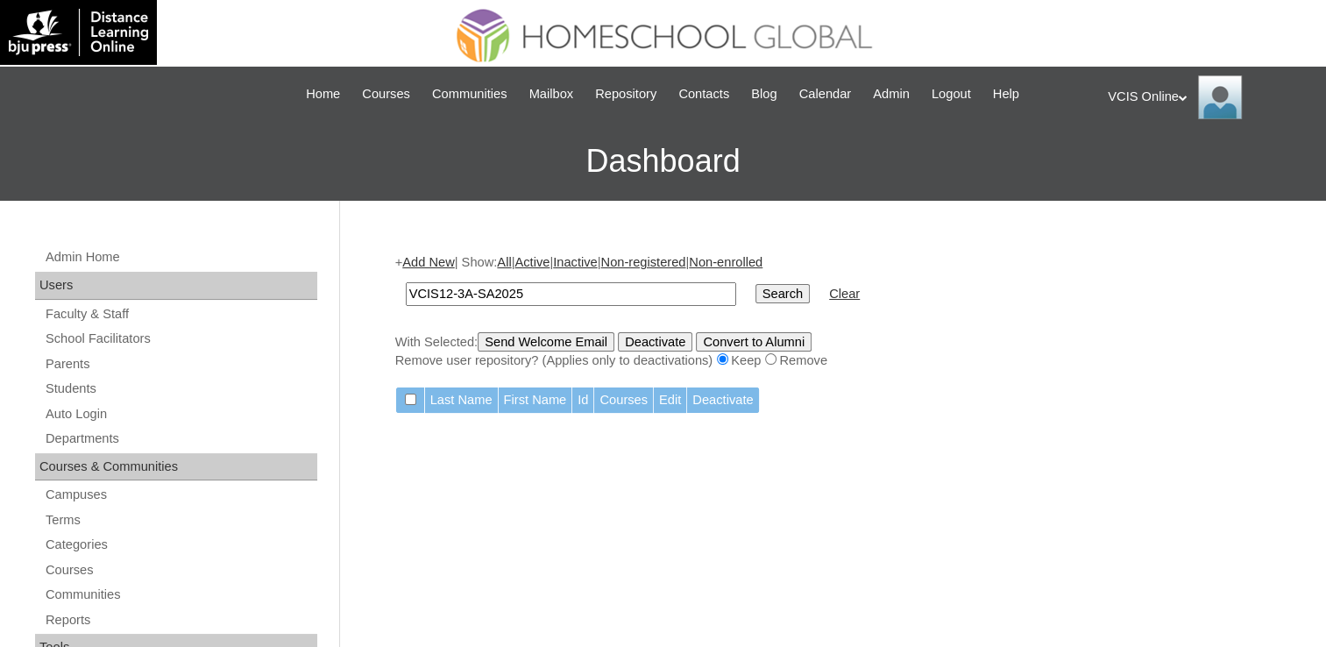
click at [445, 296] on input "VCIS12-3A-SA2025" at bounding box center [571, 294] width 331 height 24
type input "VCIS102-3A-SA2025"
click at [756, 284] on input "Search" at bounding box center [783, 293] width 54 height 19
type input "VCIS012-3A-SA2025"
click at [756, 284] on input "Search" at bounding box center [783, 293] width 54 height 19
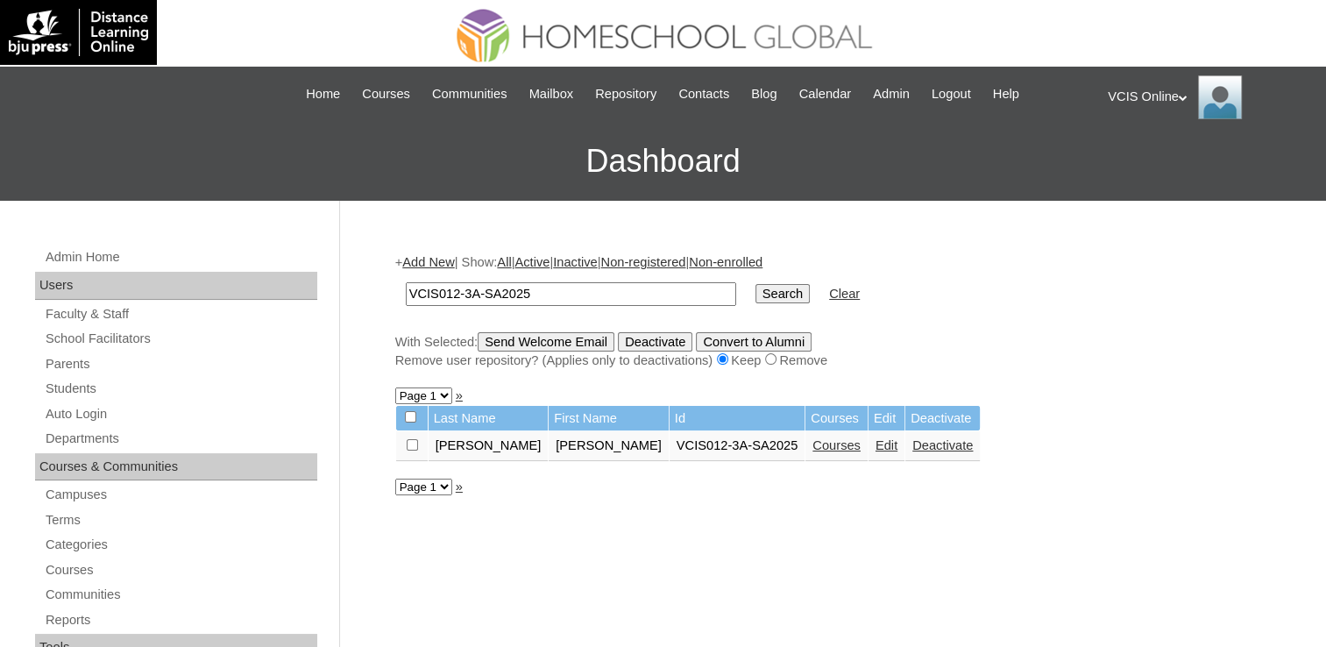
click at [447, 299] on input "VCIS012-3A-SA2025" at bounding box center [571, 294] width 331 height 24
type input "VCIS13-3A-SA2025"
click at [756, 284] on input "Search" at bounding box center [783, 293] width 54 height 19
click at [449, 298] on input "VCIS13-3A-SA2025" at bounding box center [571, 294] width 331 height 24
type input "VCIS14-3A-SA2025"
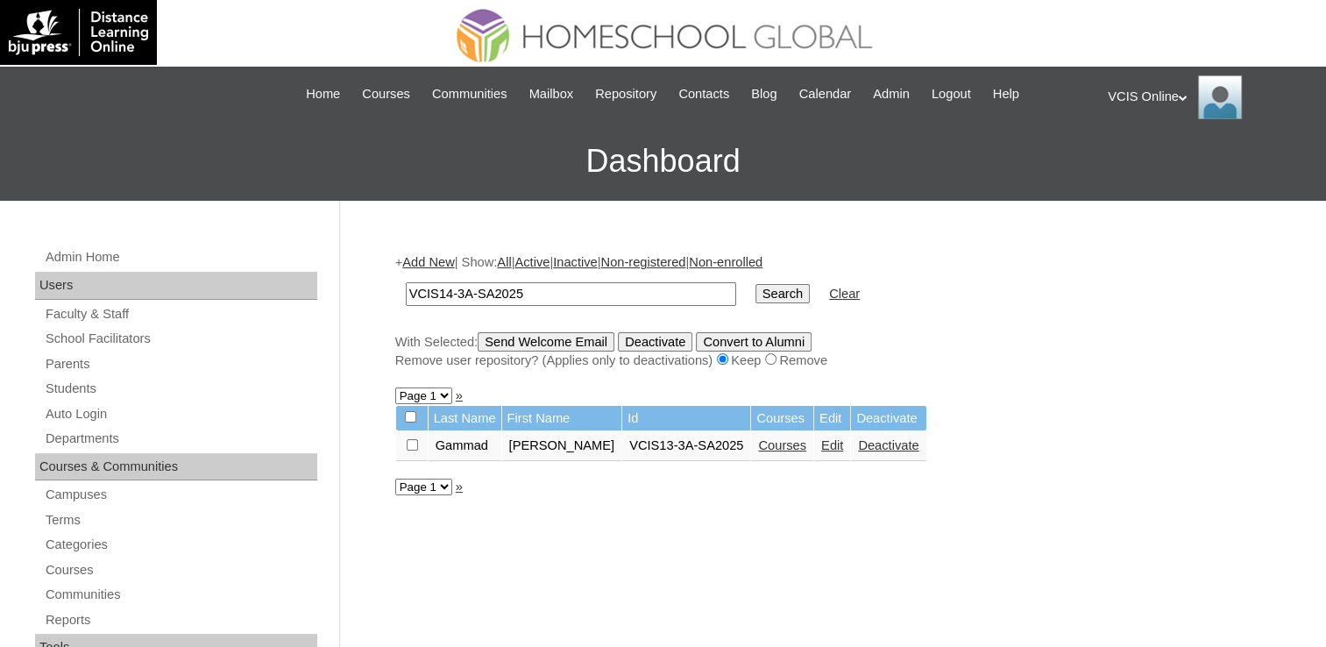
click at [756, 284] on input "Search" at bounding box center [783, 293] width 54 height 19
click at [56, 391] on link "Students" at bounding box center [181, 389] width 274 height 22
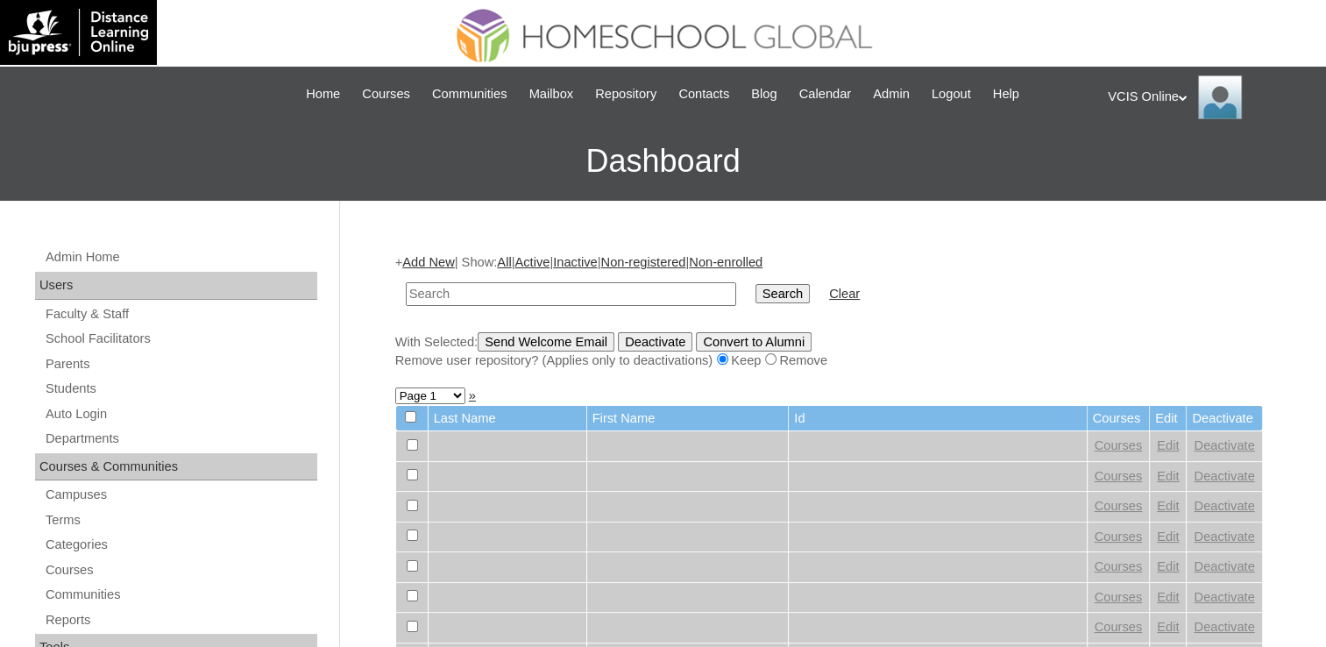
click at [482, 286] on input "text" at bounding box center [571, 294] width 331 height 24
type input "VCIS001-3A-PA2025"
click at [756, 299] on input "Search" at bounding box center [783, 293] width 54 height 19
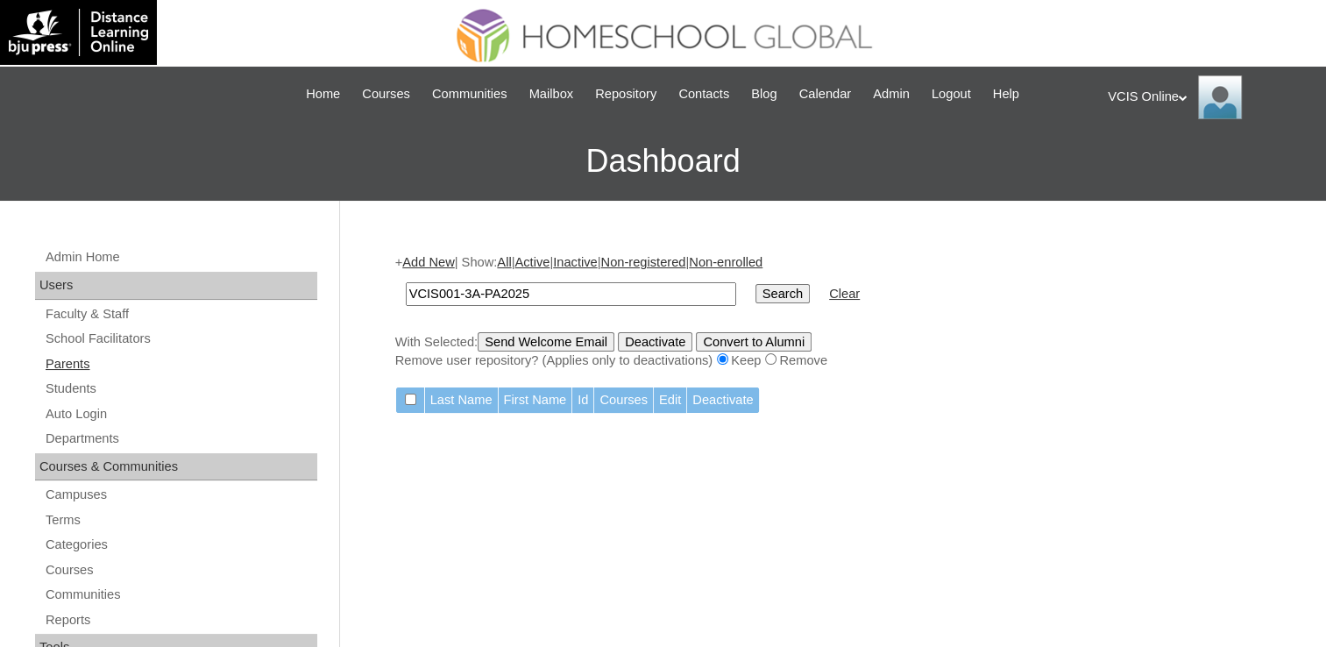
click at [70, 364] on link "Parents" at bounding box center [181, 364] width 274 height 22
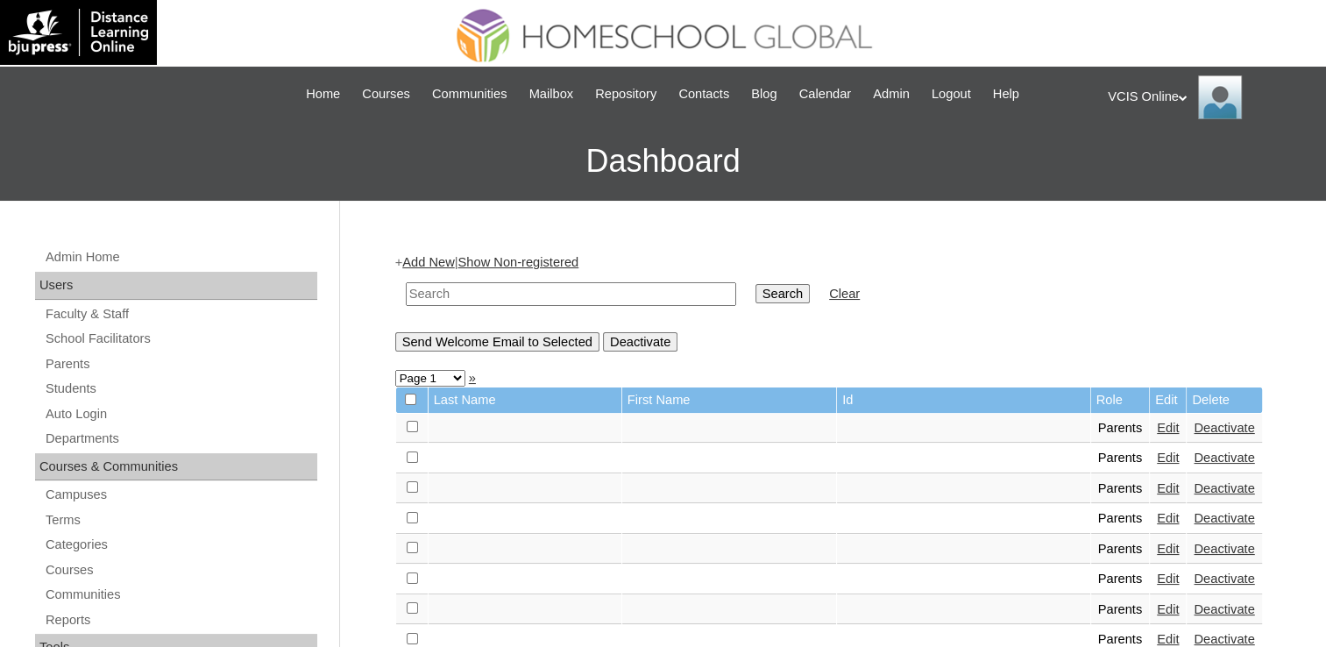
click at [518, 293] on input "text" at bounding box center [571, 294] width 331 height 24
click at [513, 293] on input "text" at bounding box center [571, 294] width 331 height 24
click at [493, 295] on input "text" at bounding box center [571, 294] width 331 height 24
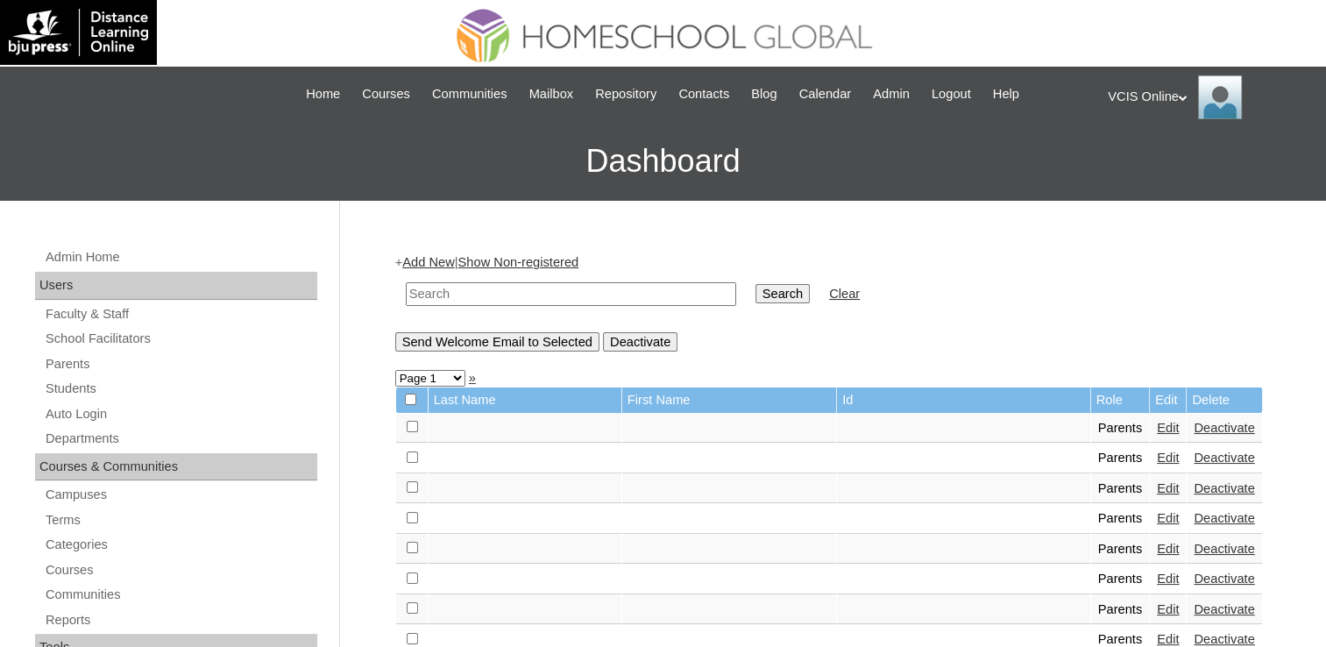
paste input "VCIS001-3A-PA2025"
type input "VCIS001-3A-PA2025"
click at [756, 293] on input "Search" at bounding box center [783, 293] width 54 height 19
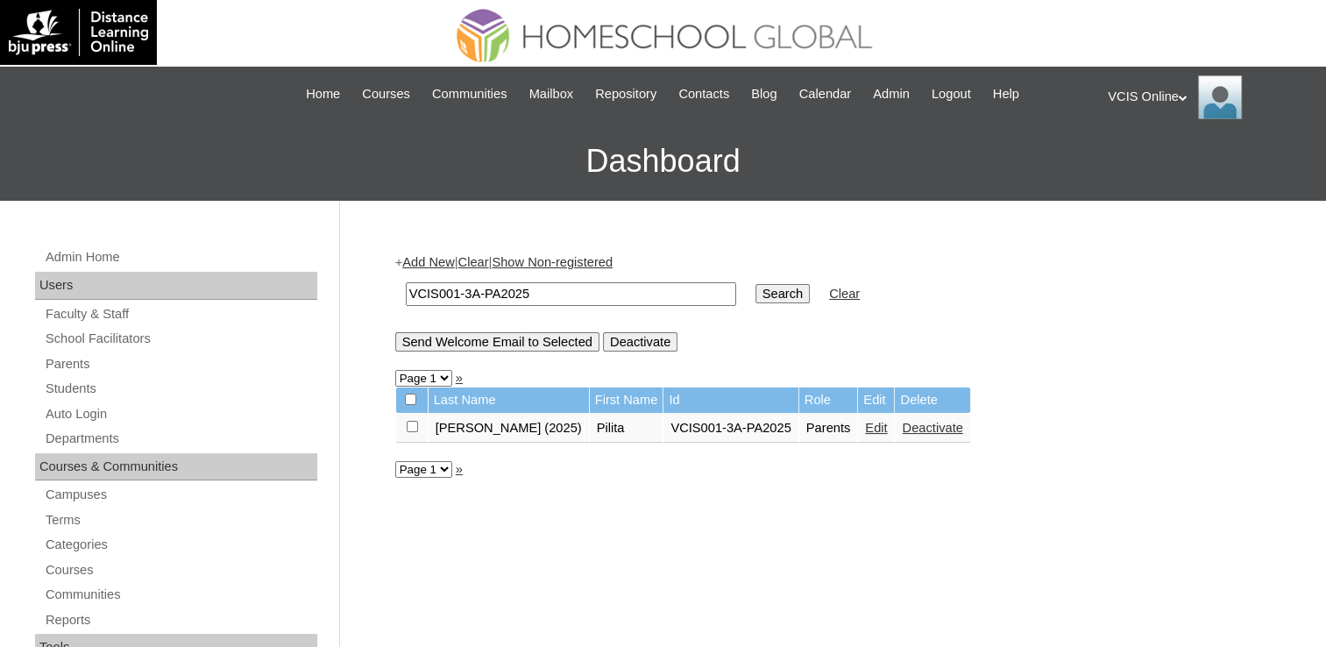
click at [457, 289] on input "VCIS001-3A-PA2025" at bounding box center [571, 294] width 331 height 24
type input "VCIS002-3A-PA2025"
click at [756, 284] on input "Search" at bounding box center [783, 293] width 54 height 19
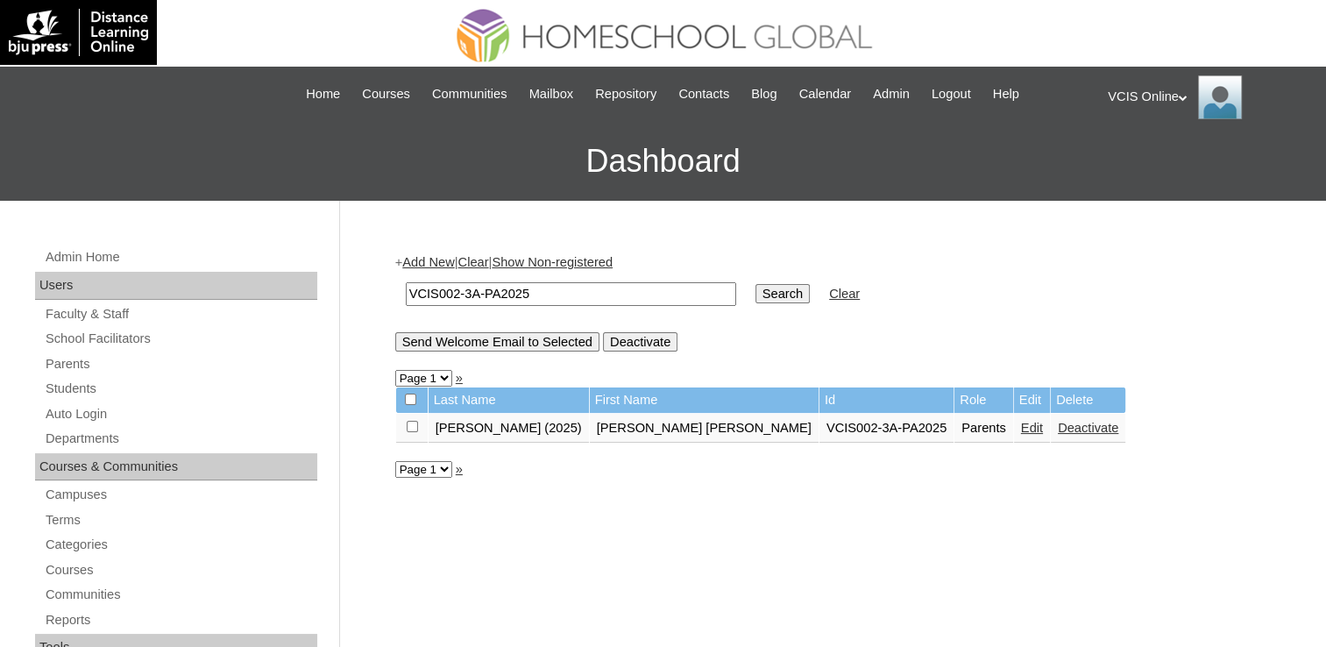
click at [456, 300] on input "VCIS002-3A-PA2025" at bounding box center [571, 294] width 331 height 24
type input "VCIS003-3A-PA2025"
click at [756, 284] on input "Search" at bounding box center [783, 293] width 54 height 19
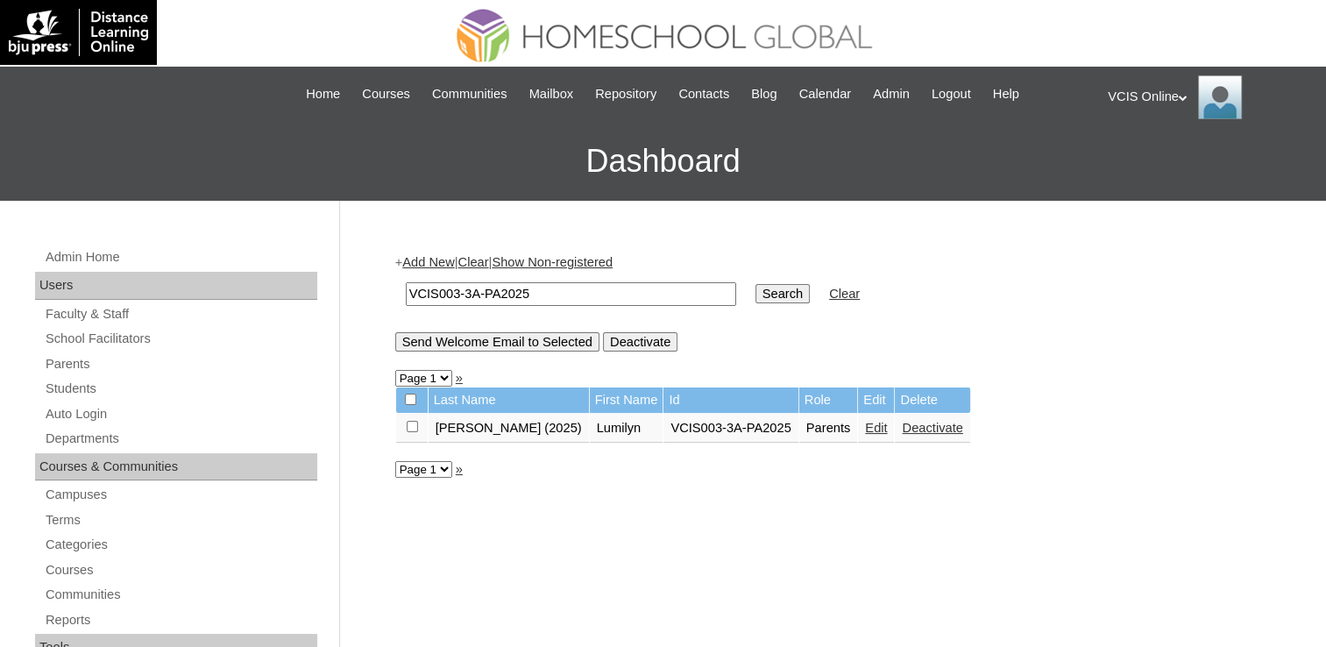
click at [449, 293] on input "VCIS003-3A-PA2025" at bounding box center [571, 294] width 331 height 24
drag, startPoint x: 449, startPoint y: 293, endPoint x: 501, endPoint y: 343, distance: 71.9
click at [449, 293] on input "VCIS003-3A-PA2025" at bounding box center [571, 294] width 331 height 24
type input "VCIS004-3A-PA2025"
click at [756, 284] on input "Search" at bounding box center [783, 293] width 54 height 19
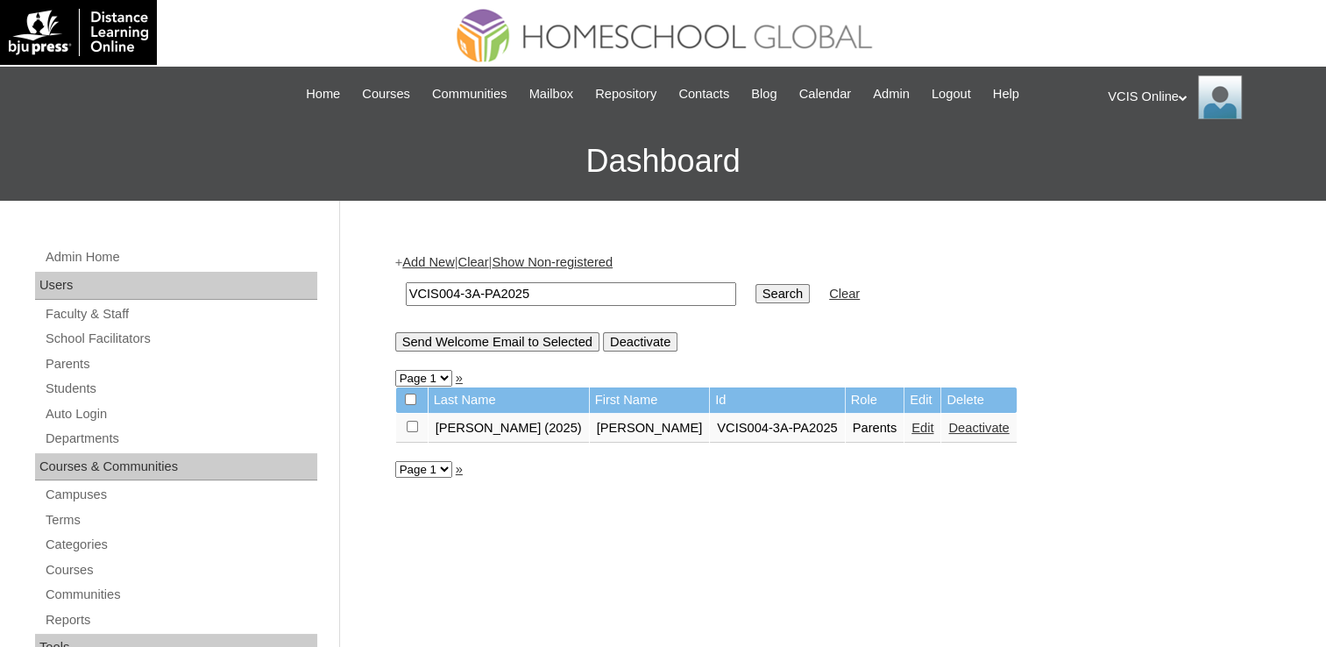
click at [452, 291] on input "VCIS004-3A-PA2025" at bounding box center [571, 294] width 331 height 24
type input "VCIS005-3A-PA2025"
click at [756, 284] on input "Search" at bounding box center [783, 293] width 54 height 19
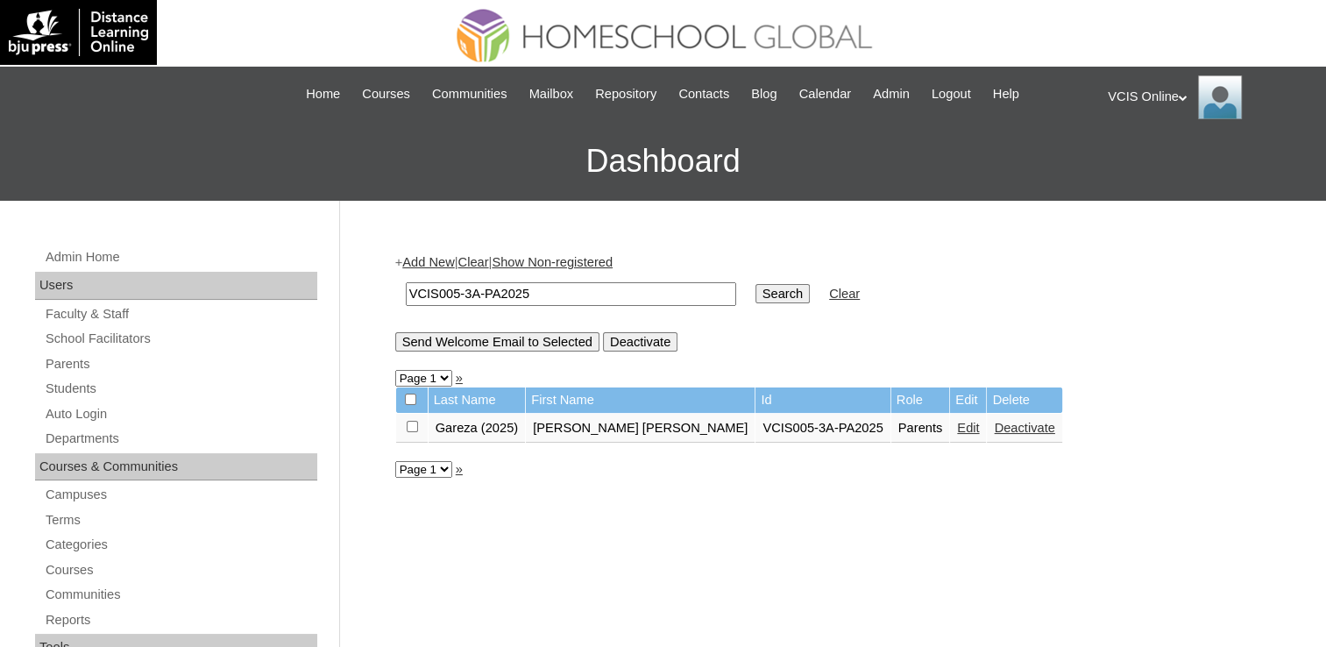
click at [456, 293] on input "VCIS005-3A-PA2025" at bounding box center [571, 294] width 331 height 24
type input "VCIS006-3A-PA2025"
click at [756, 284] on input "Search" at bounding box center [783, 293] width 54 height 19
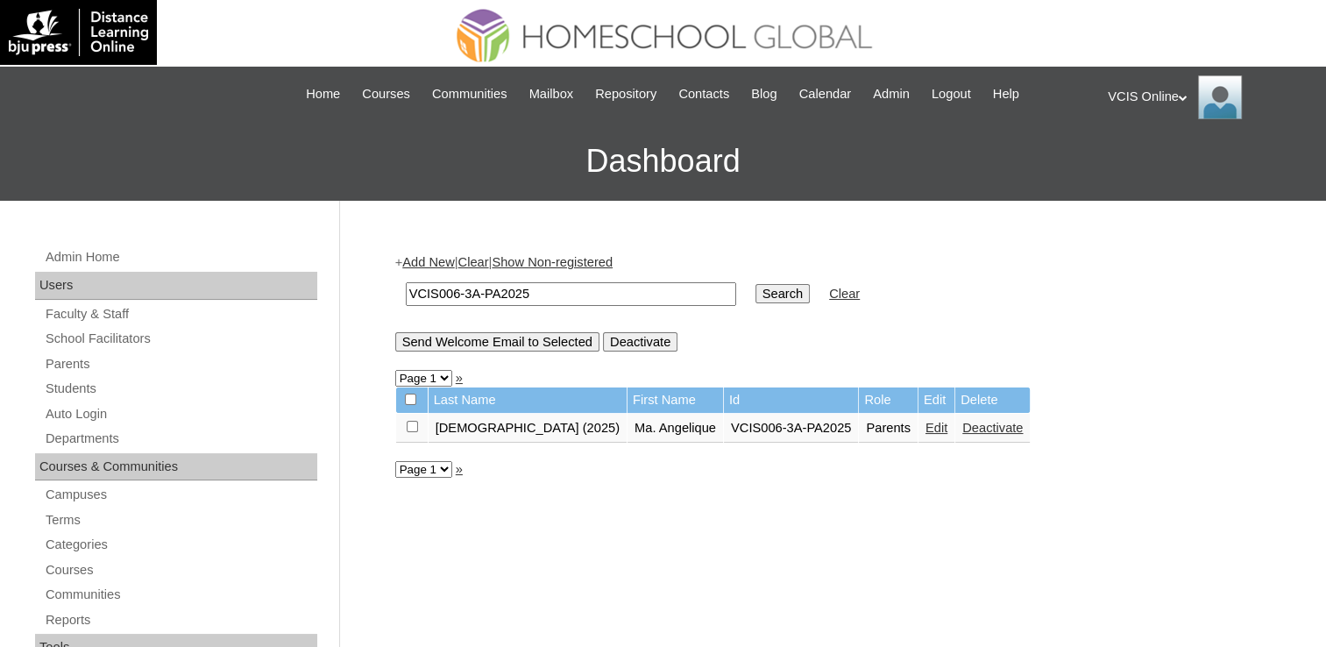
click at [453, 295] on input "VCIS006-3A-PA2025" at bounding box center [571, 294] width 331 height 24
type input "VCIS007-3A-PA2025"
click at [756, 284] on input "Search" at bounding box center [783, 293] width 54 height 19
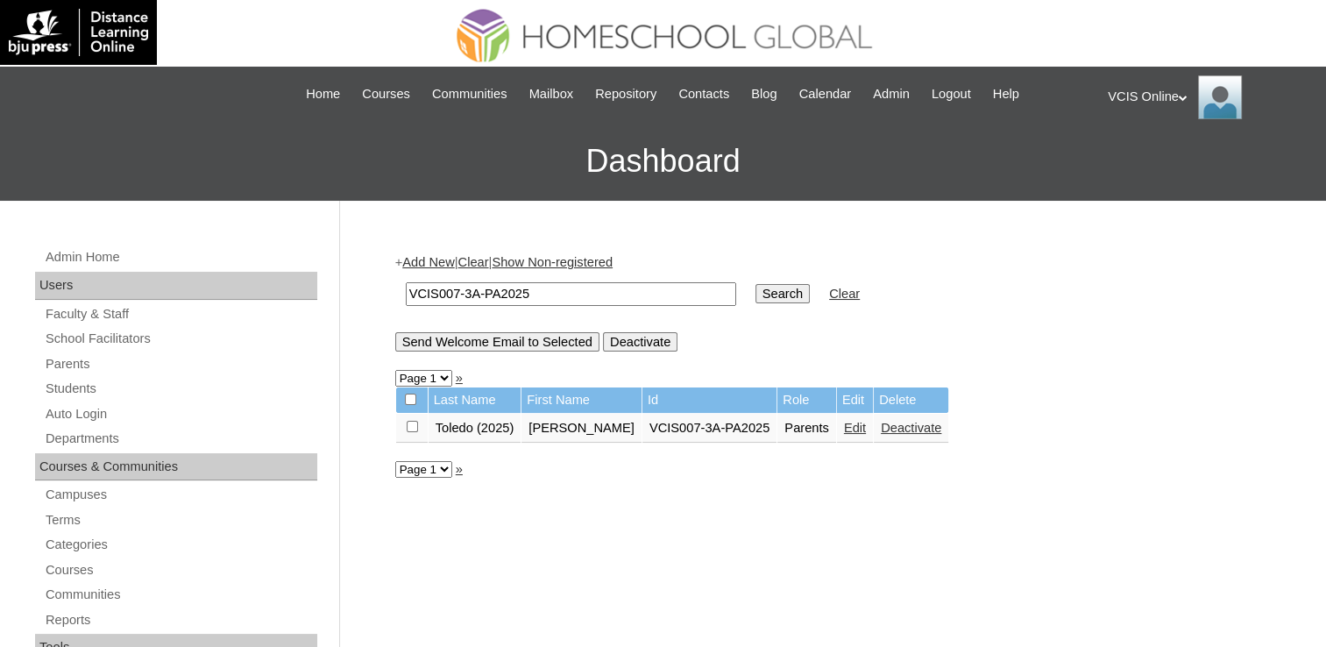
click at [459, 295] on input "VCIS007-3A-PA2025" at bounding box center [571, 294] width 331 height 24
type input "VCIS008-3A-PA2025"
click at [756, 284] on input "Search" at bounding box center [783, 293] width 54 height 19
click at [456, 289] on input "VCIS008-3A-PA2025" at bounding box center [571, 294] width 331 height 24
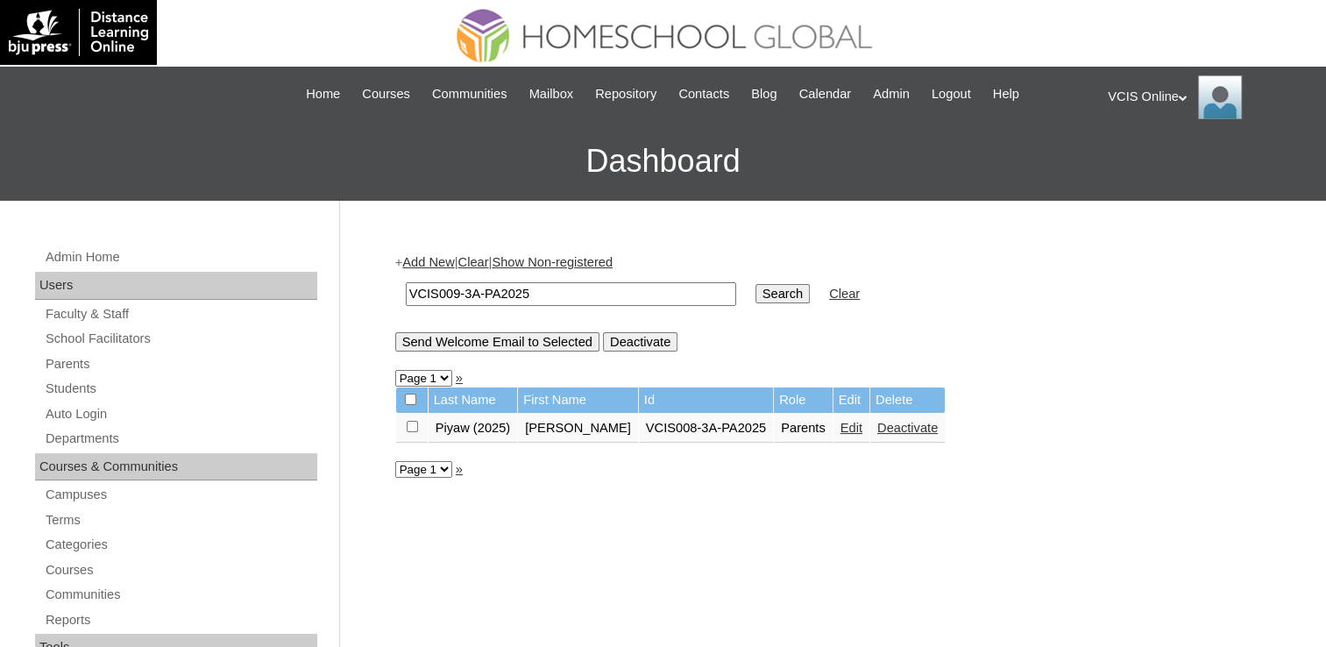
type input "VCIS009-3A-PA2025"
click at [756, 284] on input "Search" at bounding box center [783, 293] width 54 height 19
click at [456, 293] on input "VCIS009-3A-PA2025" at bounding box center [571, 294] width 331 height 24
type input "VCIS010-3A-PA2025"
click at [756, 284] on input "Search" at bounding box center [783, 293] width 54 height 19
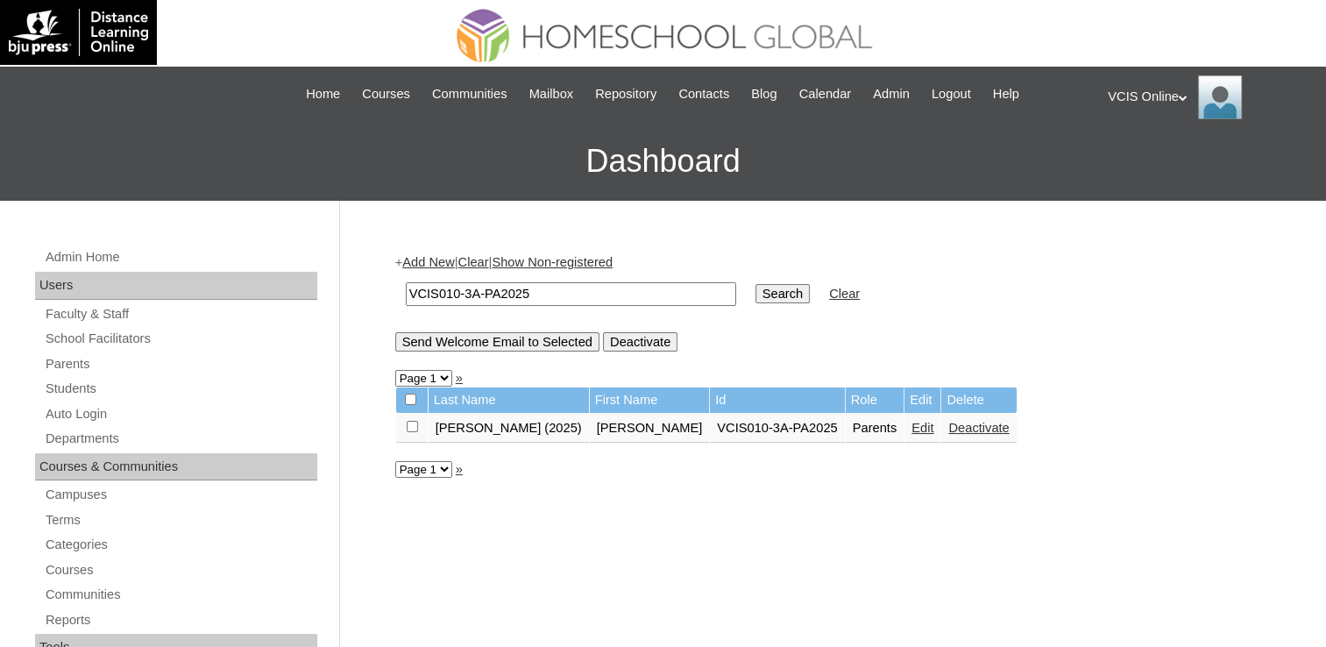
click at [450, 289] on input "VCIS010-3A-PA2025" at bounding box center [571, 294] width 331 height 24
drag, startPoint x: 450, startPoint y: 289, endPoint x: 480, endPoint y: 335, distance: 54.5
click at [450, 289] on input "VCIS010-3A-PA2025" at bounding box center [571, 294] width 331 height 24
type input "VCIS011-3A-PA2025"
click at [756, 284] on input "Search" at bounding box center [783, 293] width 54 height 19
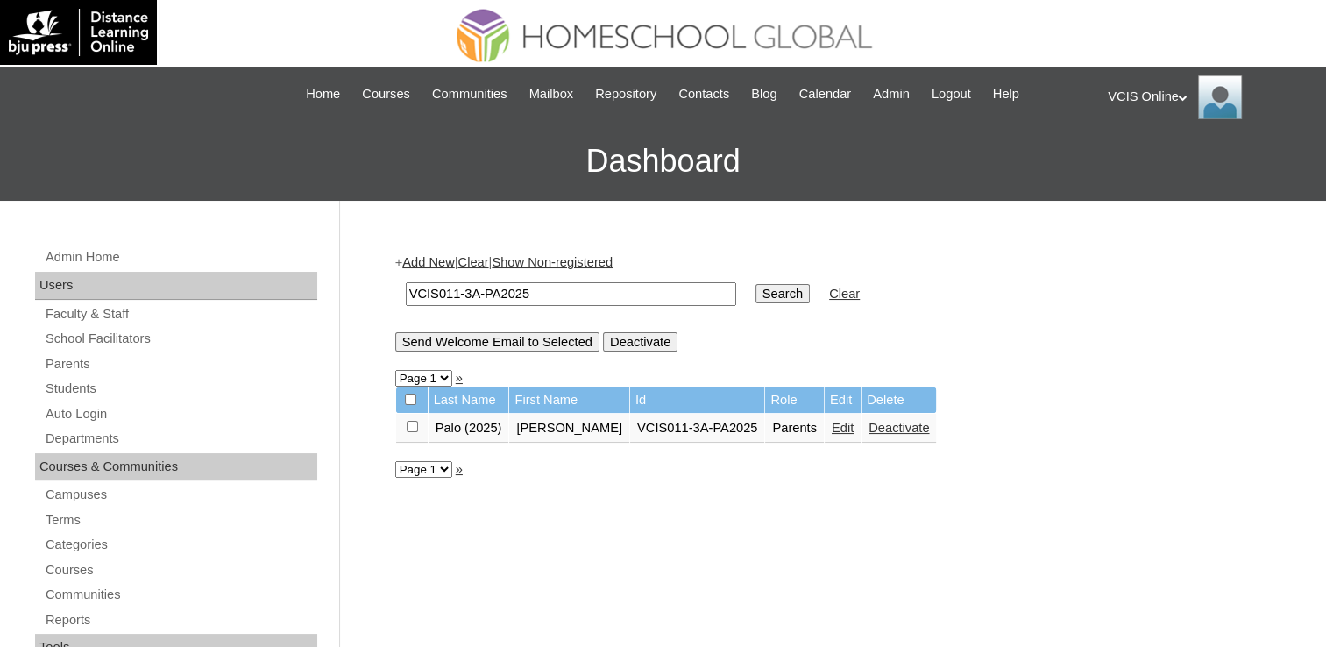
click at [456, 289] on input "VCIS011-3A-PA2025" at bounding box center [571, 294] width 331 height 24
type input "VCIS012-3A-PA2025"
click at [756, 284] on input "Search" at bounding box center [783, 293] width 54 height 19
click at [459, 294] on input "VCIS012-3A-PA2025" at bounding box center [571, 294] width 331 height 24
type input "VCIS013-3A-PA2025"
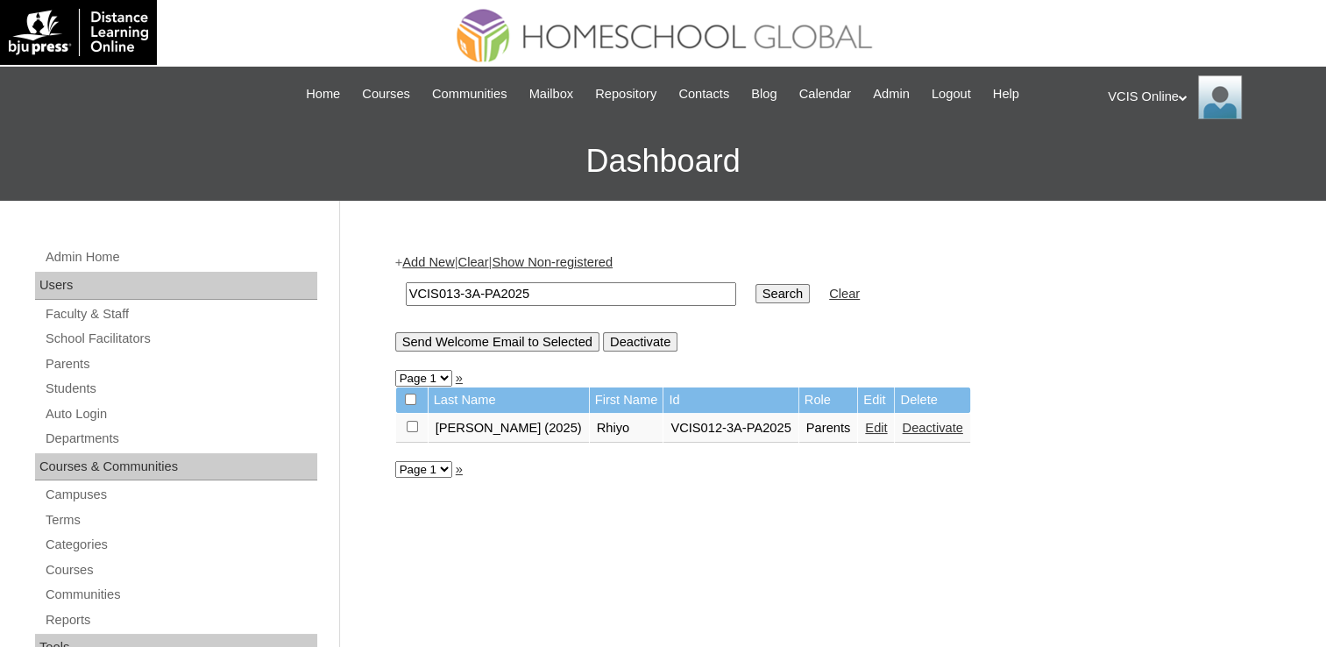
click at [756, 284] on input "Search" at bounding box center [783, 293] width 54 height 19
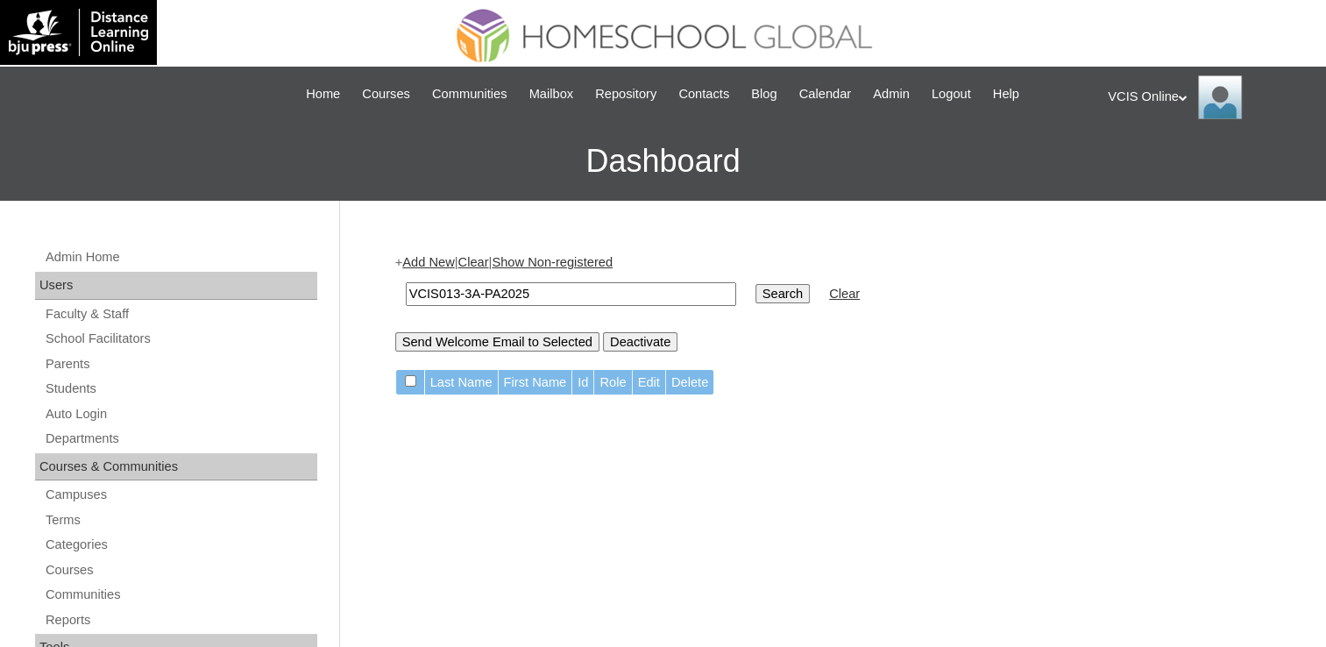
click at [550, 300] on input "VCIS013-3A-PA2025" at bounding box center [571, 294] width 331 height 24
click at [554, 295] on input "VCIS013-3A-PA2025" at bounding box center [571, 294] width 331 height 24
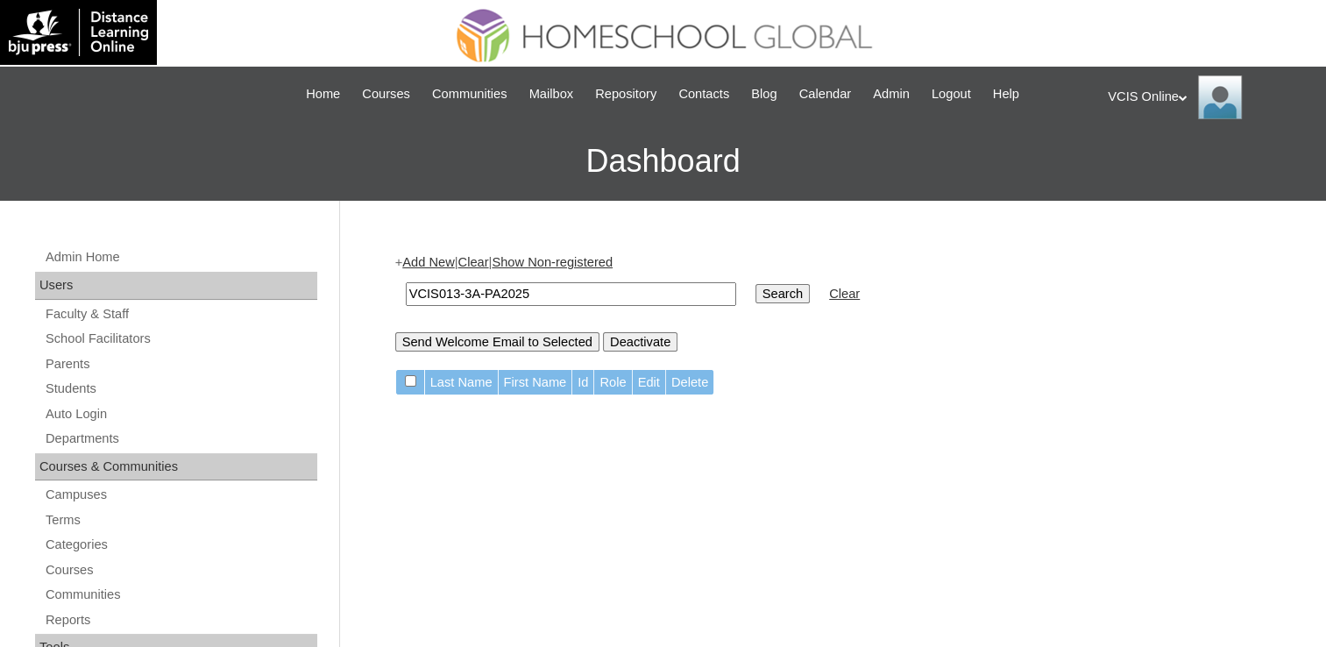
paste input "VCIS017-1A-PA2025"
click at [432, 290] on input "VCIS017-1A-PA2025" at bounding box center [571, 294] width 331 height 24
type input "VCIS017-1A-PA2025"
click at [756, 289] on input "Search" at bounding box center [783, 293] width 54 height 19
click at [411, 288] on input "VCIS017-1A-PA2025" at bounding box center [571, 294] width 331 height 24
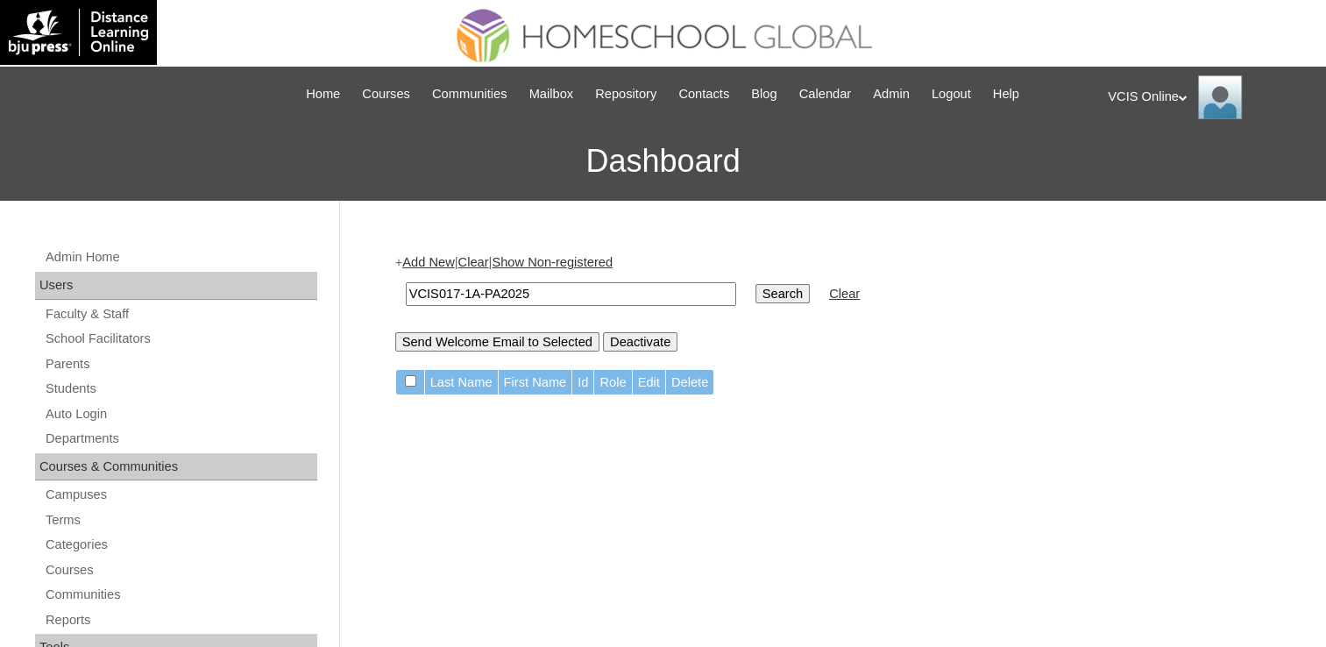
click at [411, 288] on input "VCIS017-1A-PA2025" at bounding box center [571, 294] width 331 height 24
type input "VCIS017-1A-PA2025"
click at [756, 284] on input "Search" at bounding box center [783, 293] width 54 height 19
click at [756, 295] on input "Search" at bounding box center [783, 293] width 54 height 19
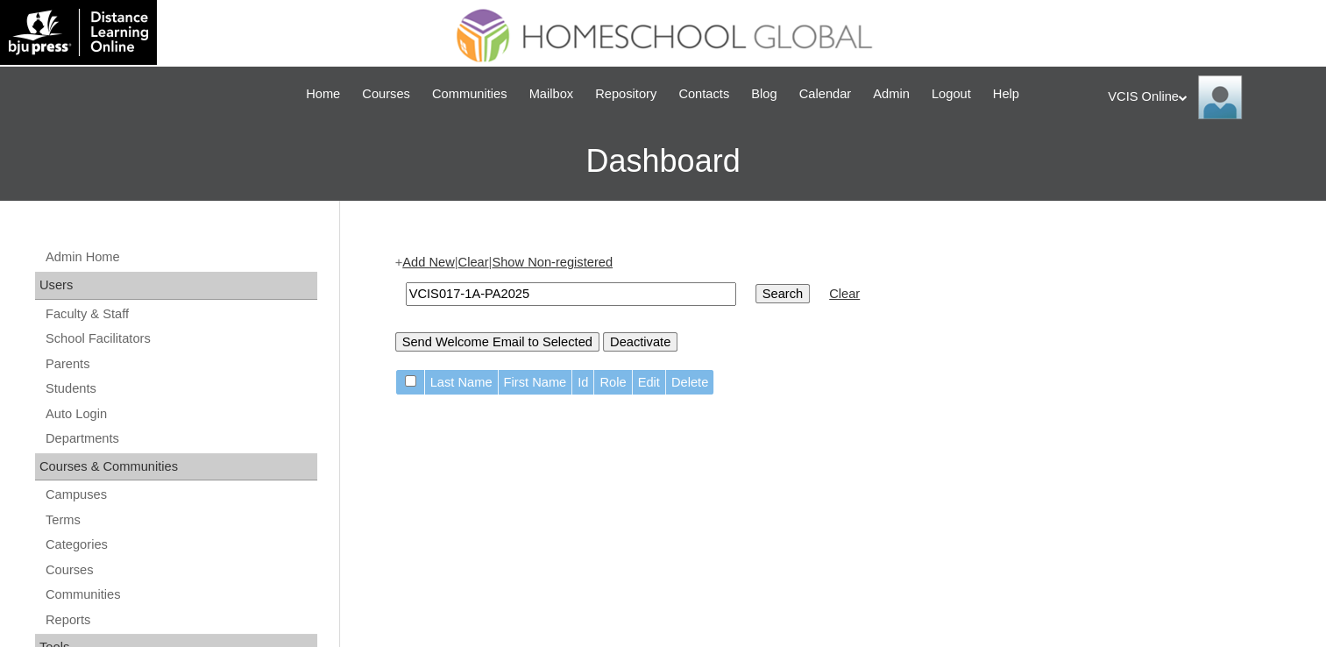
drag, startPoint x: 548, startPoint y: 299, endPoint x: 385, endPoint y: 299, distance: 163.1
paste input "VCIS017-1A-PA2025"
type input "VCIS017-1A-PA2025"
click at [756, 293] on input "Search" at bounding box center [783, 293] width 54 height 19
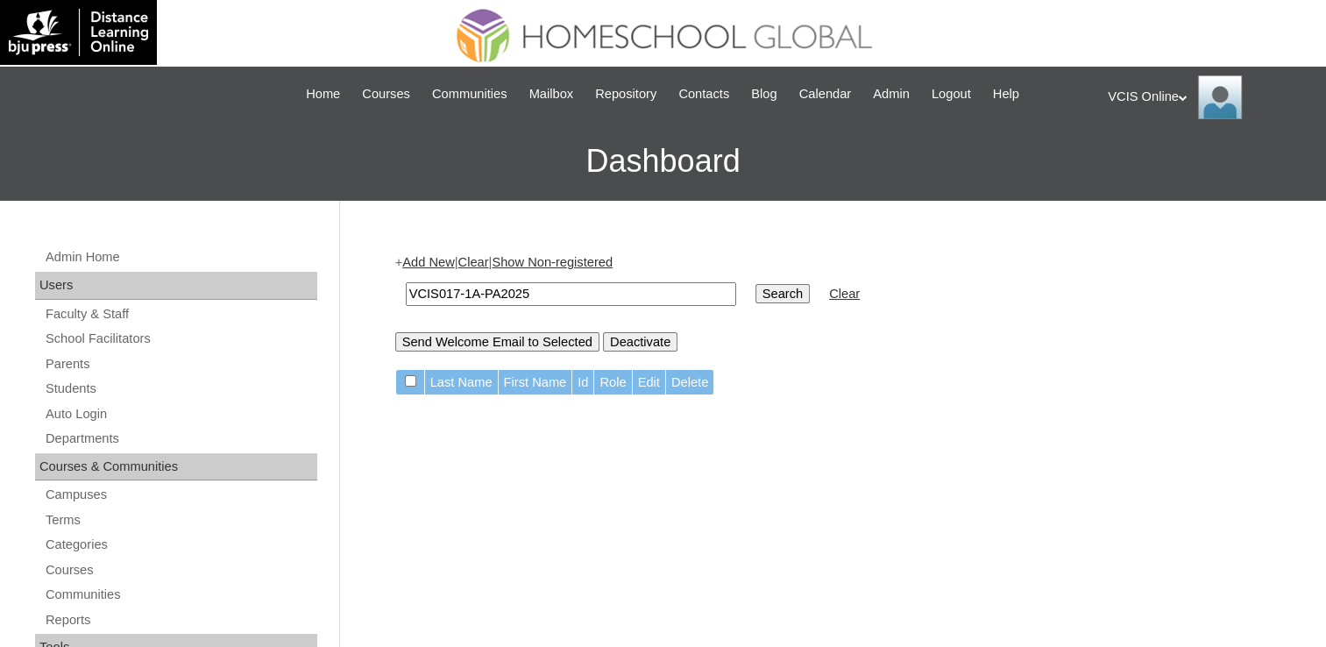
click at [756, 293] on input "Search" at bounding box center [783, 293] width 54 height 19
drag, startPoint x: 552, startPoint y: 282, endPoint x: 402, endPoint y: 275, distance: 151.0
click at [402, 275] on td "VCIS017-1A-PA2025" at bounding box center [571, 294] width 348 height 41
paste input ""mnevado2025 ""
type input "mnevado2025"
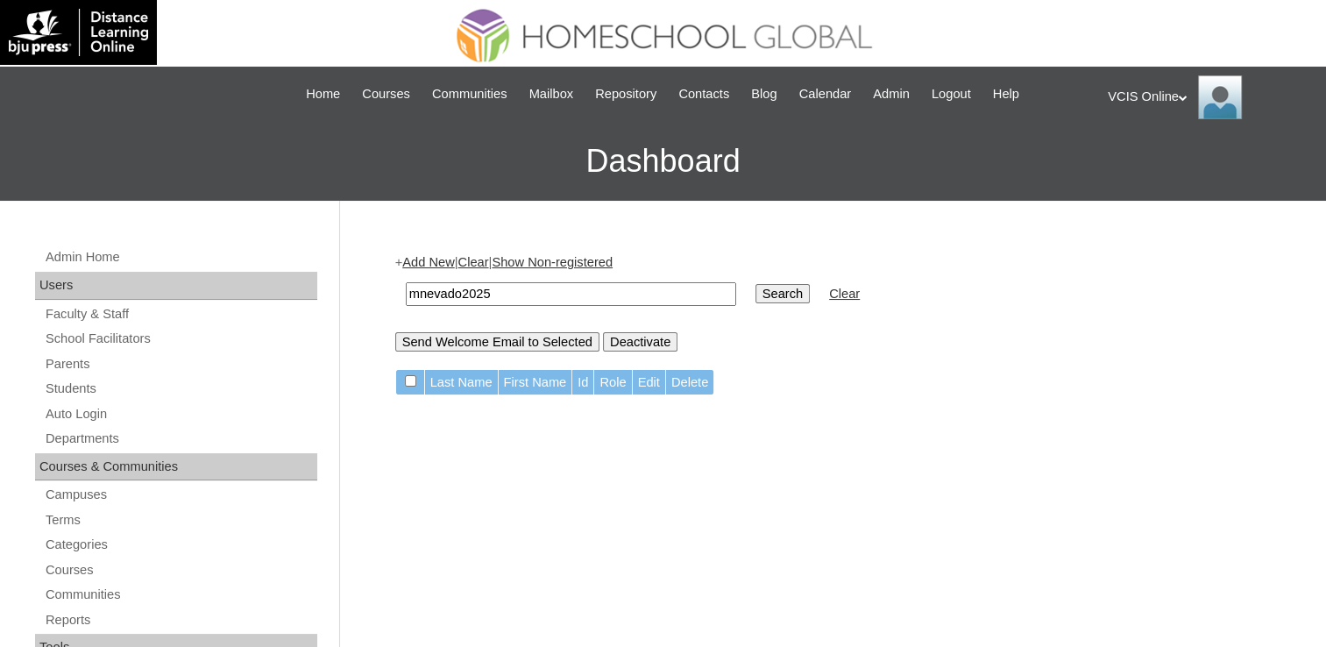
click at [756, 284] on input "Search" at bounding box center [783, 293] width 54 height 19
click at [505, 298] on input "mnevado2025" at bounding box center [571, 294] width 331 height 24
click at [62, 366] on link "Parents" at bounding box center [181, 364] width 274 height 22
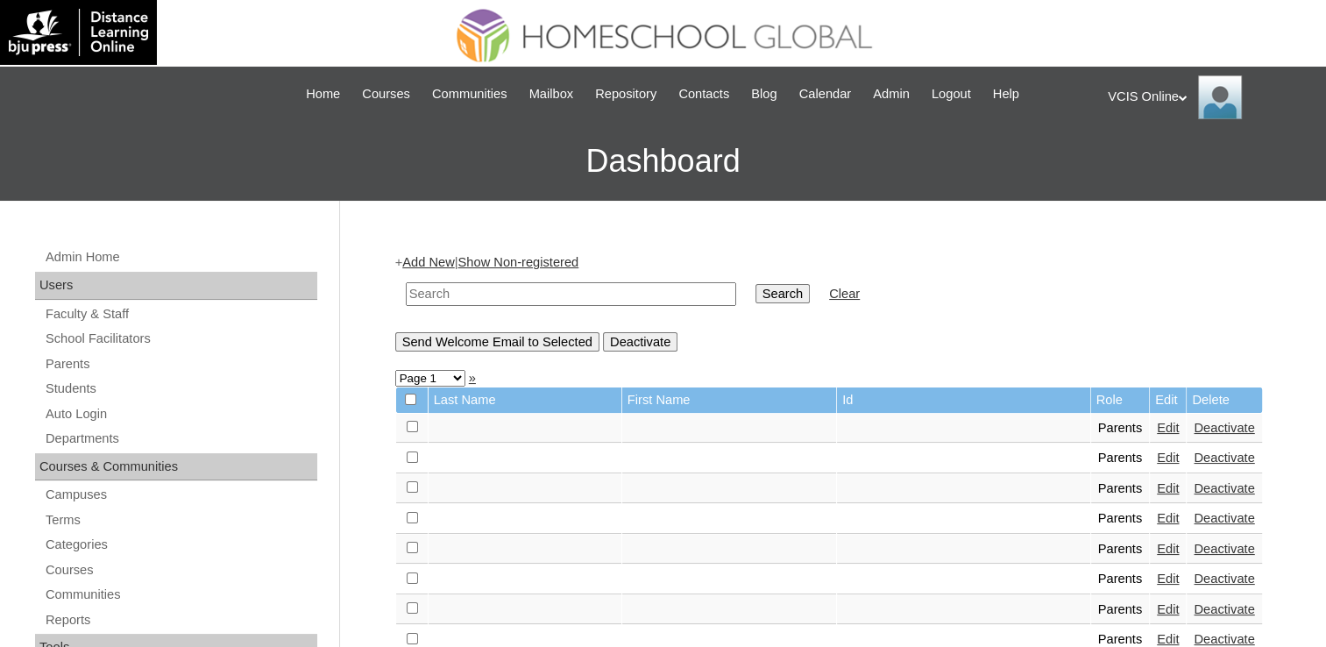
click at [525, 290] on input "text" at bounding box center [571, 294] width 331 height 24
paste input "VCIS017-1A-PA2025"
type input "VCIS017-1A-PA2025"
click at [756, 284] on input "Search" at bounding box center [783, 293] width 54 height 19
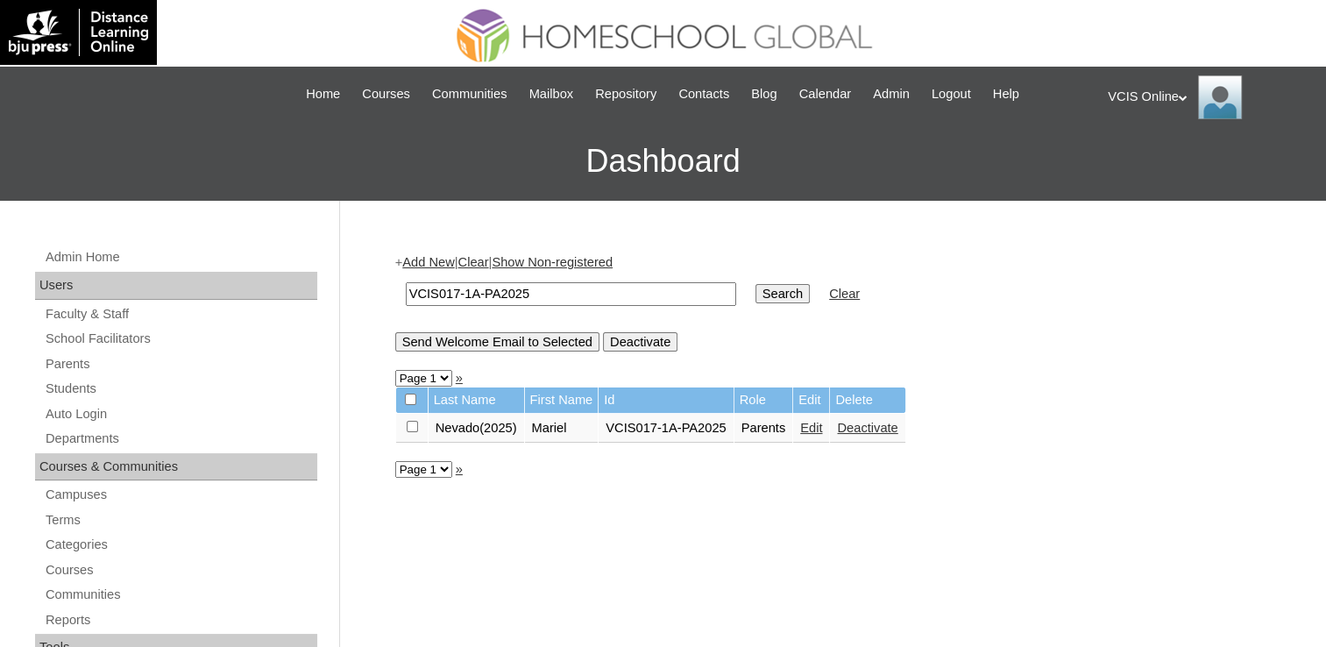
click at [546, 286] on input "VCIS017-1A-PA2025" at bounding box center [571, 294] width 331 height 24
paste input "14-3"
type input "VCIS14-3A-PA2025"
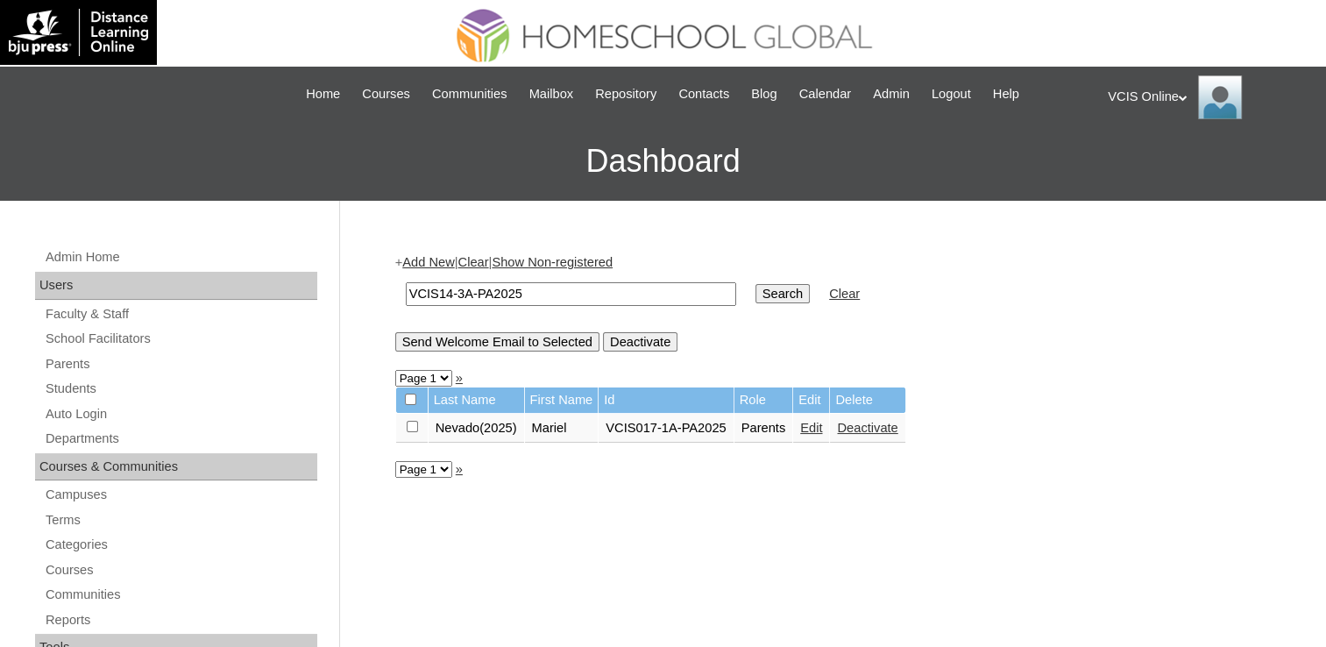
click at [756, 290] on input "Search" at bounding box center [783, 293] width 54 height 19
click at [448, 296] on input "VCIS14-3A-PA2025" at bounding box center [571, 294] width 331 height 24
click at [628, 302] on input "VCIS14-3A-PA2025" at bounding box center [571, 294] width 331 height 24
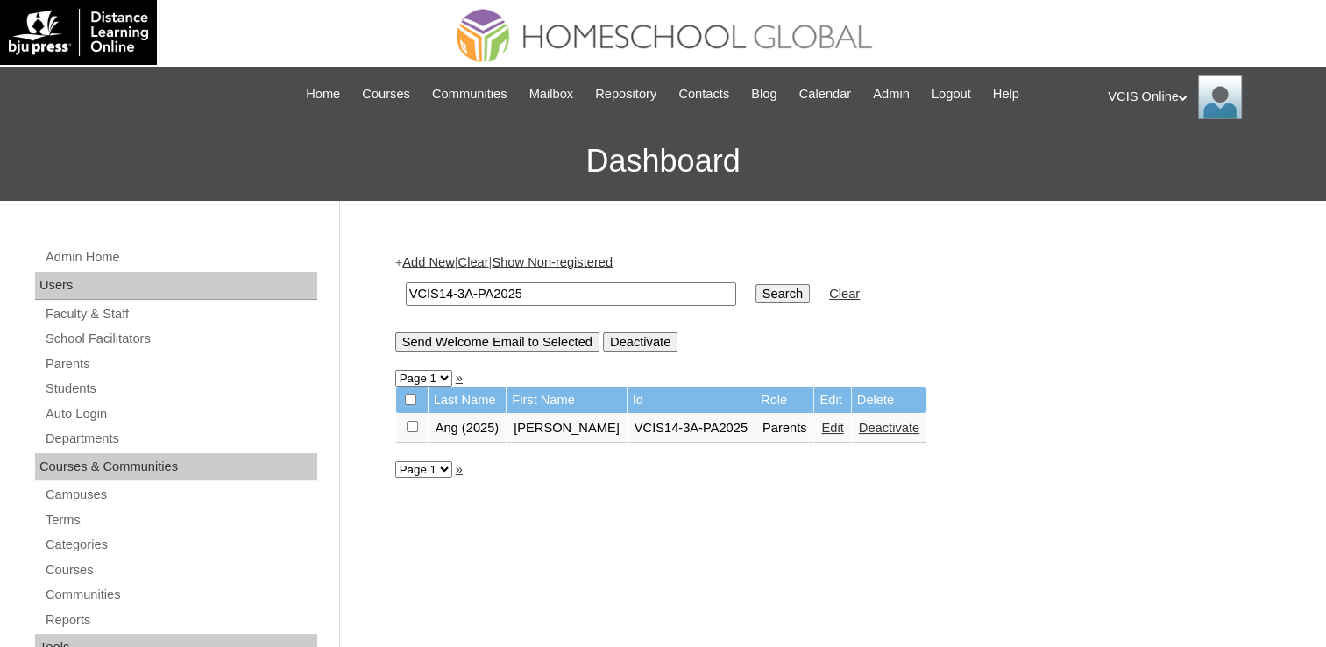
click at [628, 302] on input "VCIS14-3A-PA2025" at bounding box center [571, 294] width 331 height 24
click at [643, 302] on input "text" at bounding box center [571, 294] width 331 height 24
click at [455, 296] on input "text" at bounding box center [571, 294] width 331 height 24
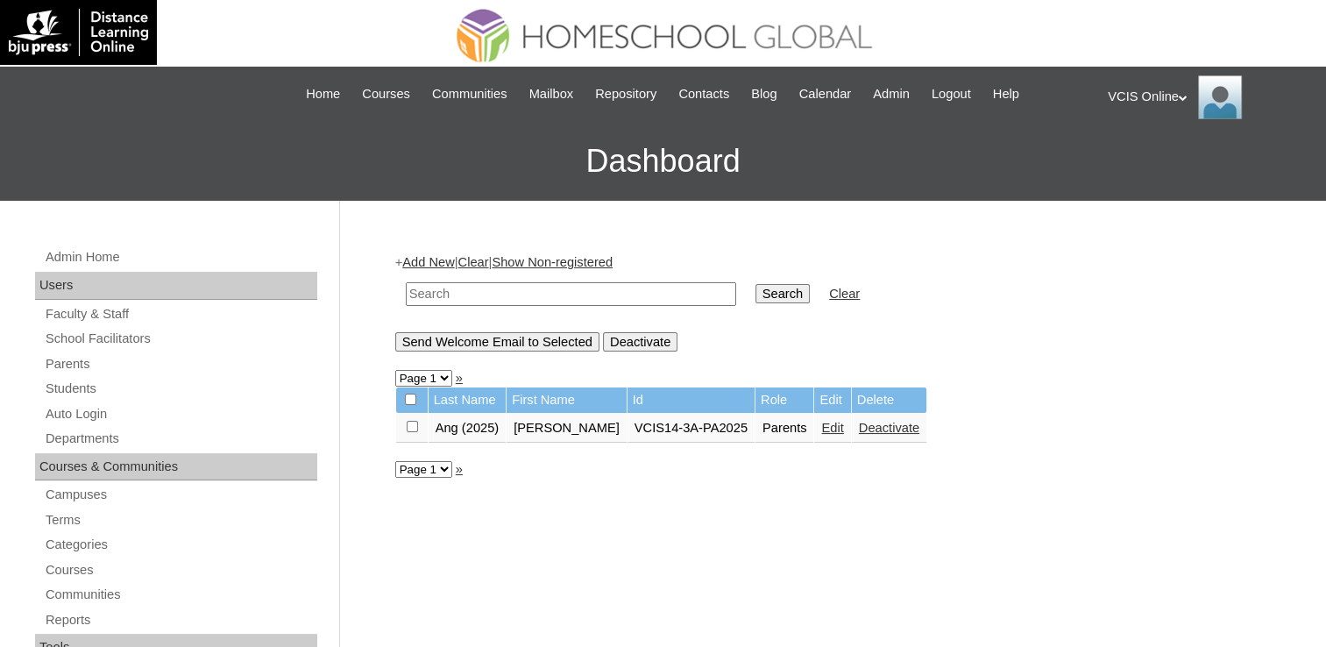
click at [494, 298] on input "text" at bounding box center [571, 294] width 331 height 24
type input "VCIS007-3A-SA2025"
click at [756, 285] on input "Search" at bounding box center [783, 293] width 54 height 19
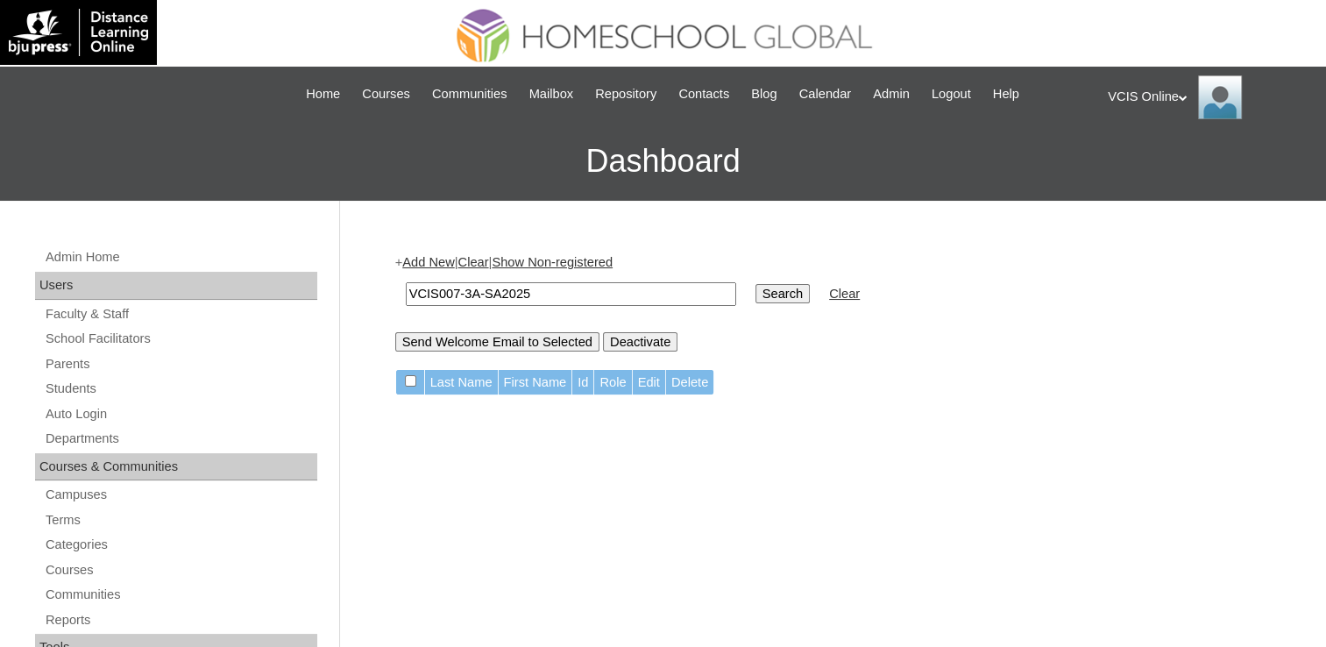
click at [565, 283] on input "VCIS007-3A-SA2025" at bounding box center [571, 294] width 331 height 24
paste input "15"
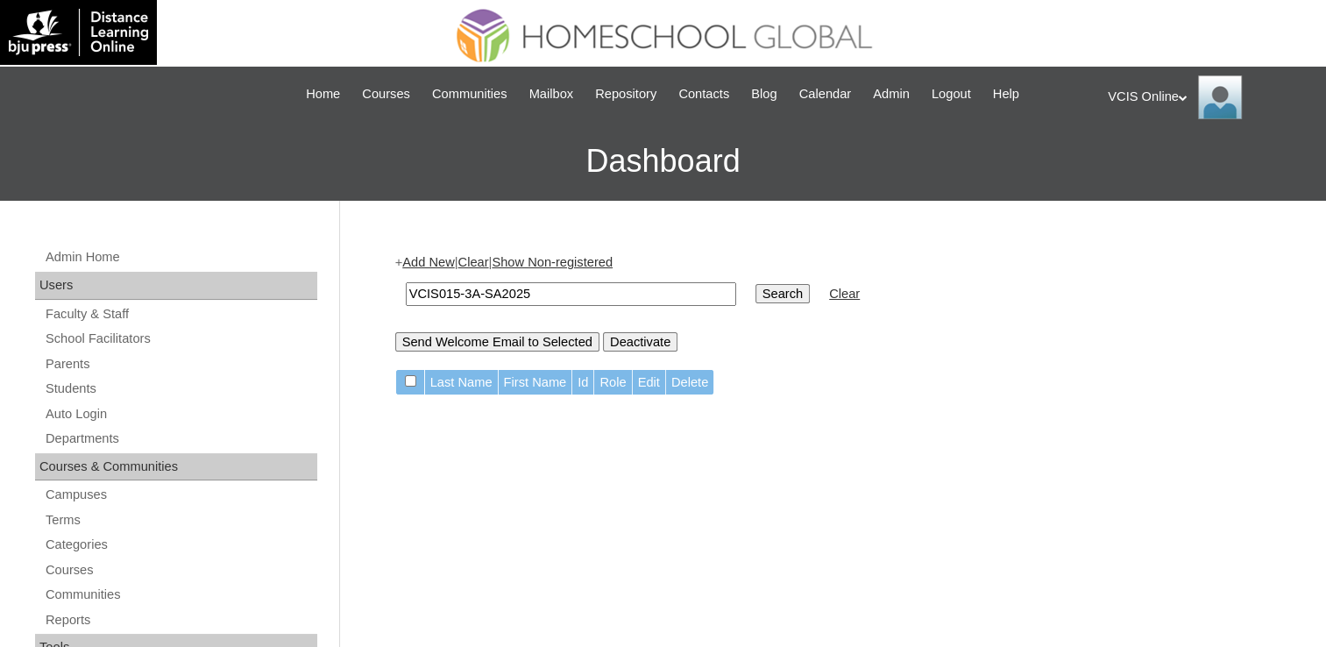
type input "VCIS015-3A-SA2025"
click at [747, 302] on td "Search" at bounding box center [783, 294] width 72 height 41
click at [756, 296] on input "Search" at bounding box center [783, 293] width 54 height 19
drag, startPoint x: 494, startPoint y: 290, endPoint x: 519, endPoint y: 296, distance: 26.2
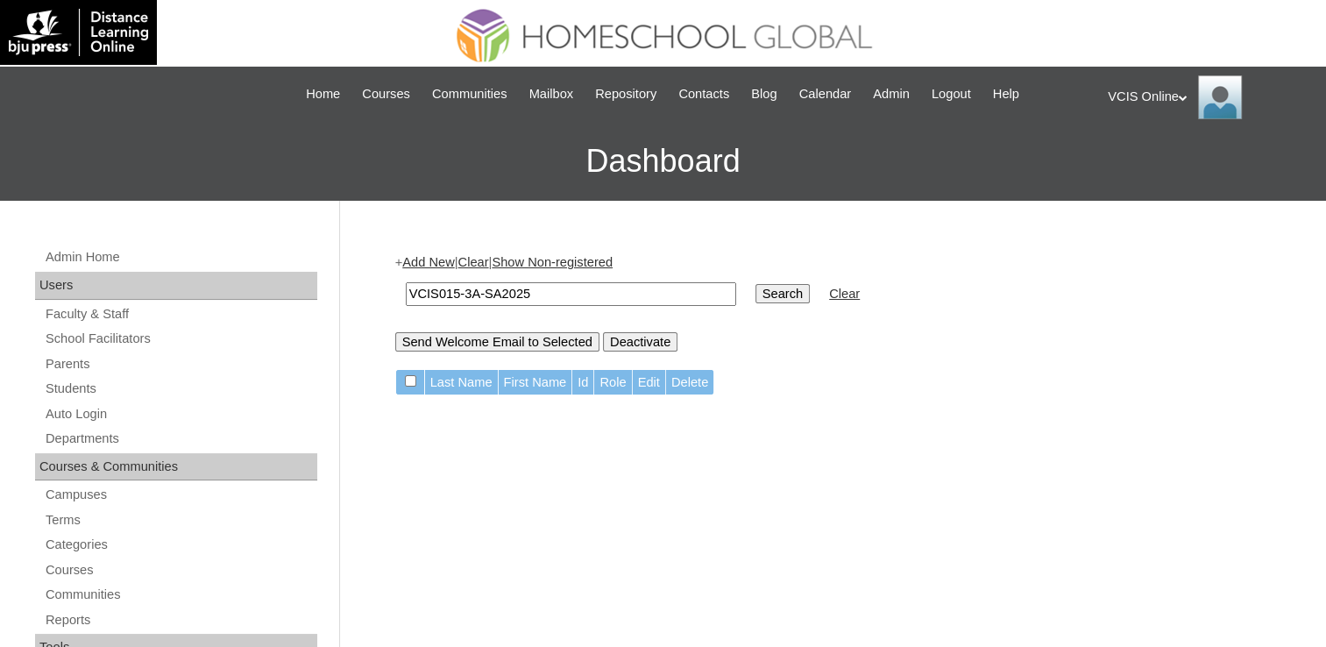
click at [494, 290] on input "VCIS015-3A-SA2025" at bounding box center [571, 294] width 331 height 24
drag, startPoint x: 593, startPoint y: 303, endPoint x: 582, endPoint y: 295, distance: 13.2
click at [592, 303] on td "VCIS015-3A-SA2025" at bounding box center [571, 294] width 348 height 41
click at [756, 294] on input "Search" at bounding box center [783, 293] width 54 height 19
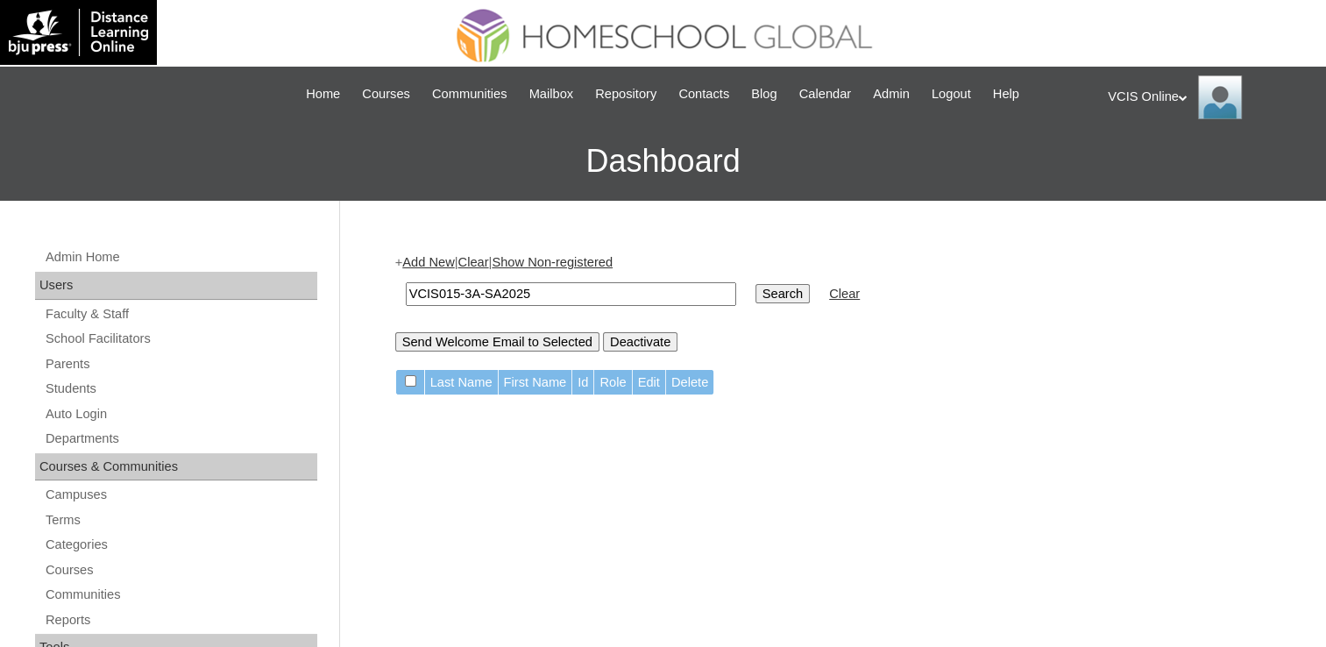
click at [70, 390] on link "Students" at bounding box center [181, 389] width 274 height 22
